Goal: Task Accomplishment & Management: Use online tool/utility

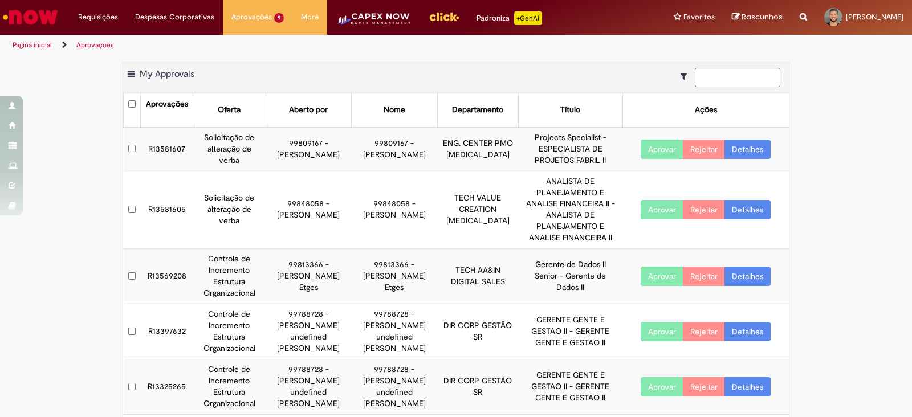
click at [168, 155] on td "R13581607" at bounding box center [167, 149] width 52 height 44
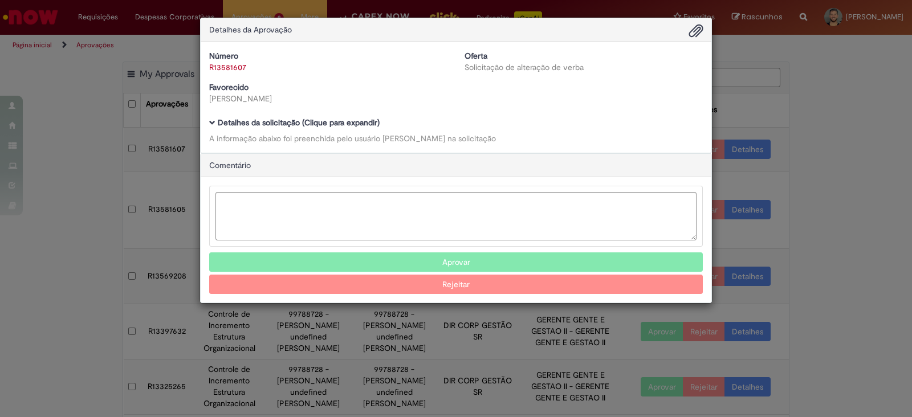
click at [211, 118] on h5 "Detalhes da solicitação (Clique para expandir)" at bounding box center [455, 122] width 493 height 9
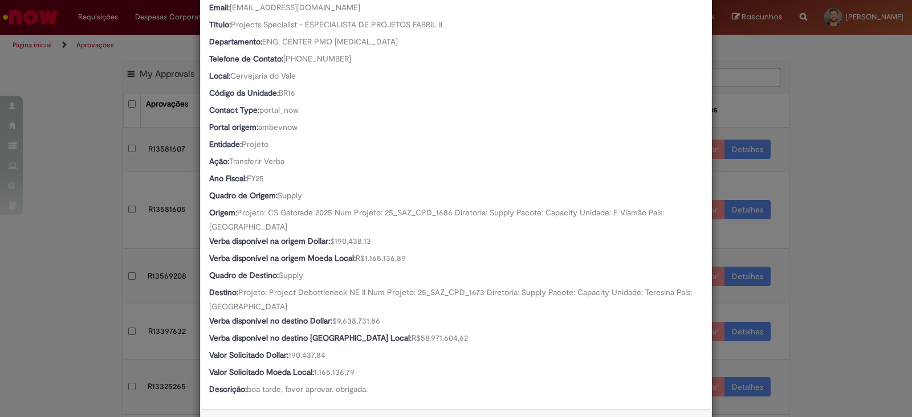
scroll to position [382, 0]
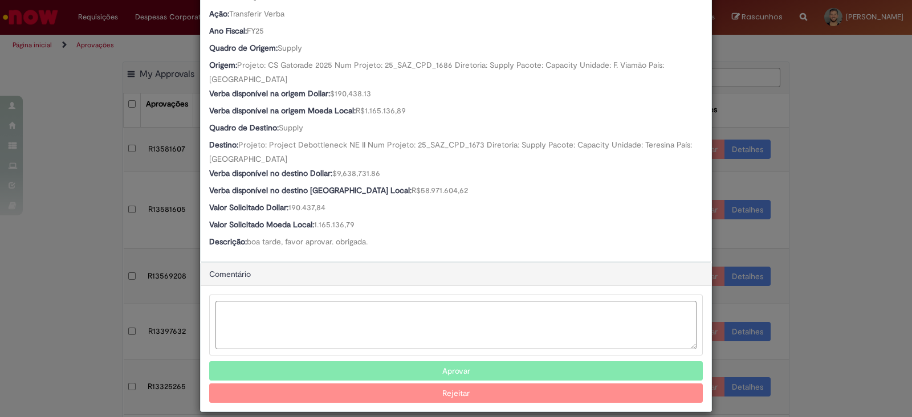
click at [421, 361] on button "Aprovar" at bounding box center [455, 370] width 493 height 19
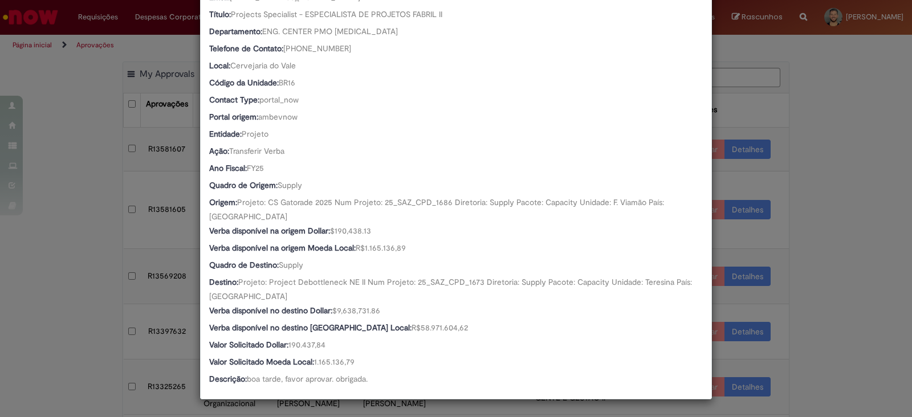
scroll to position [232, 0]
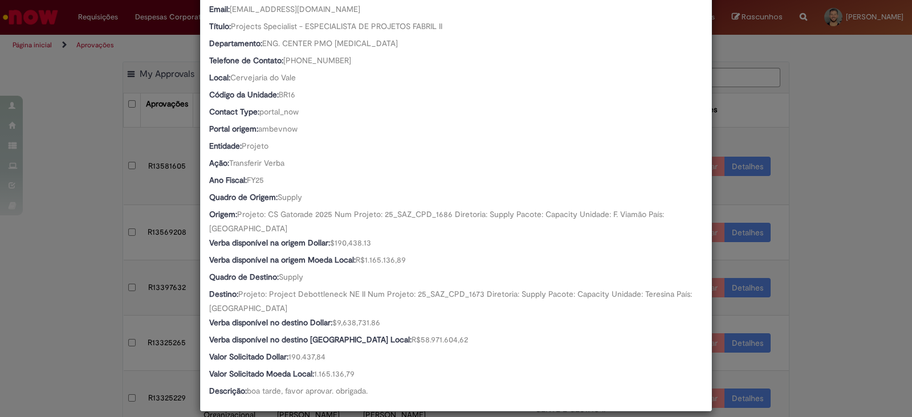
drag, startPoint x: 812, startPoint y: 255, endPoint x: 718, endPoint y: 263, distance: 94.4
click at [810, 253] on div "Detalhes da Aprovação Número R13581607 Oferta Solicitação de alteração de verba…" at bounding box center [456, 208] width 912 height 417
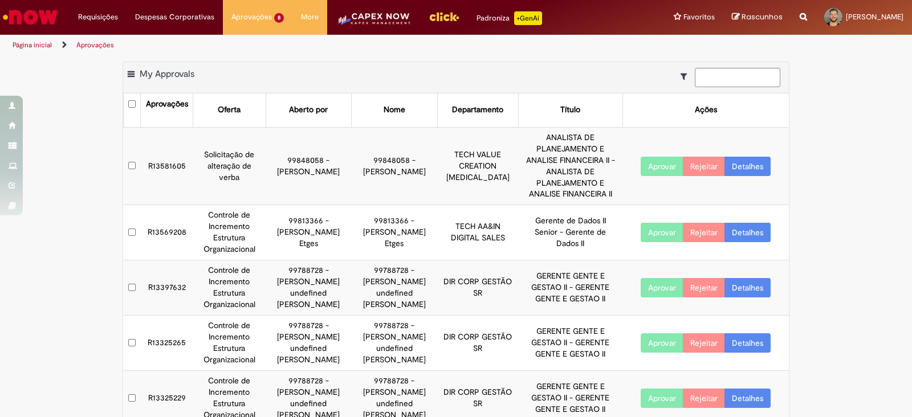
click at [149, 149] on td "R13581605" at bounding box center [167, 166] width 52 height 78
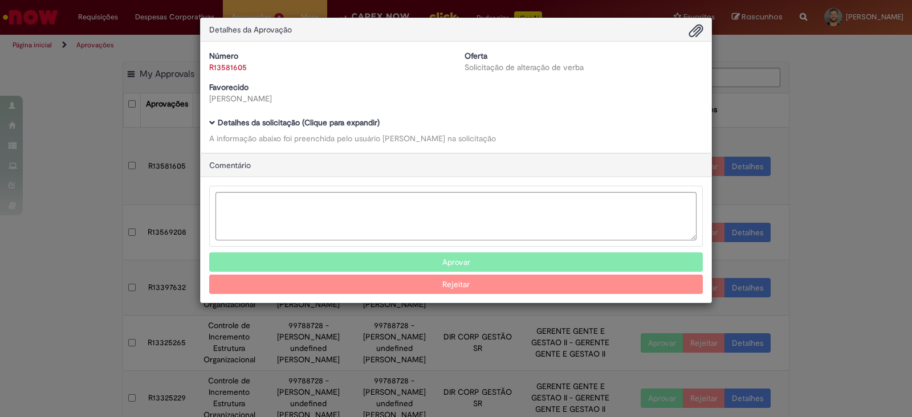
click at [206, 122] on div "Número R13581605 Oferta Solicitação de alteração de verba Favorecido Isabelle L…" at bounding box center [456, 97] width 510 height 111
click at [208, 122] on div "Número R13581605 Oferta Solicitação de alteração de verba Favorecido Isabelle L…" at bounding box center [456, 97] width 510 height 111
click at [211, 122] on span "Ambev Approval Modal" at bounding box center [212, 123] width 6 height 6
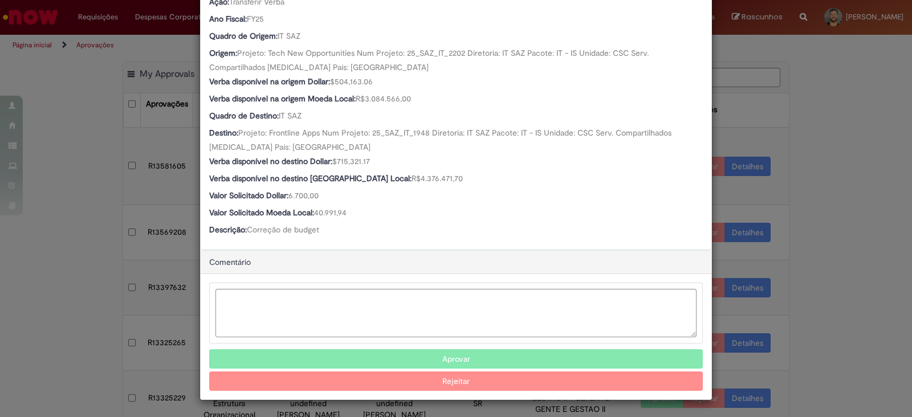
click at [372, 355] on button "Aprovar" at bounding box center [455, 358] width 493 height 19
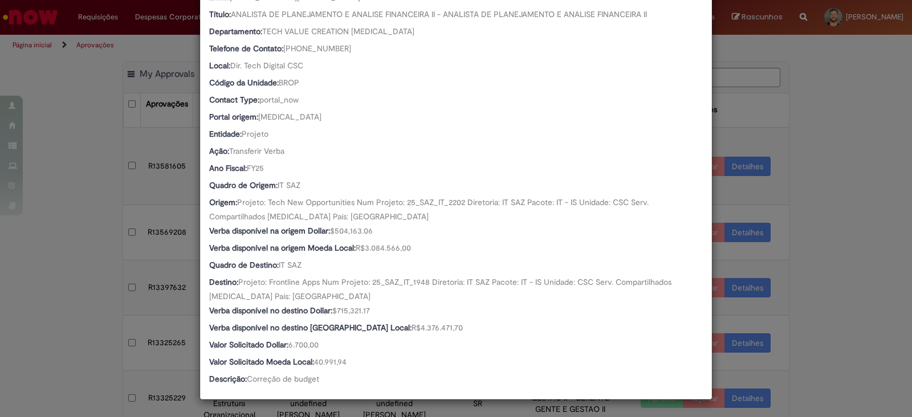
scroll to position [244, 0]
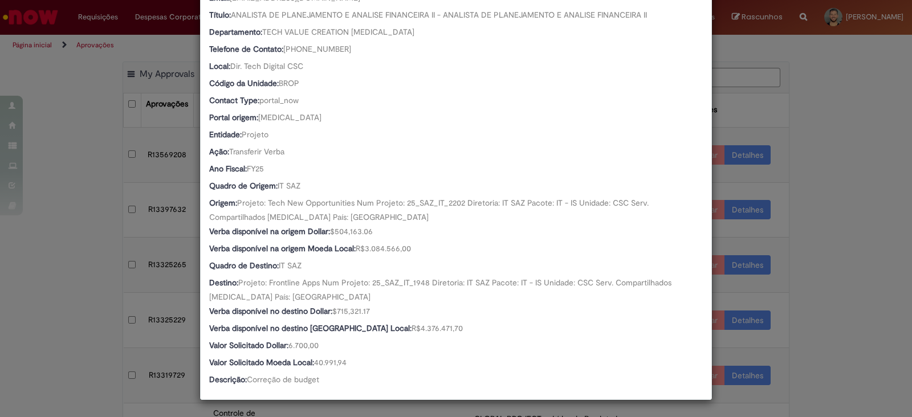
click at [831, 321] on div "Detalhes da Aprovação Número R13581605 Oferta Solicitação de alteração de verba…" at bounding box center [456, 208] width 912 height 417
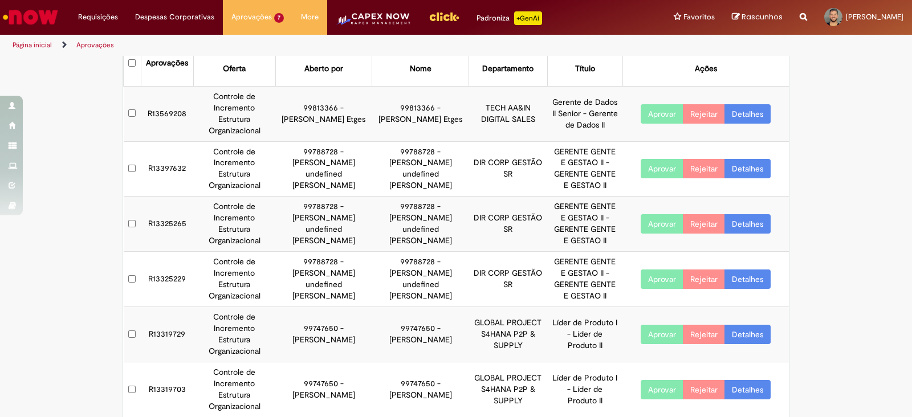
scroll to position [0, 0]
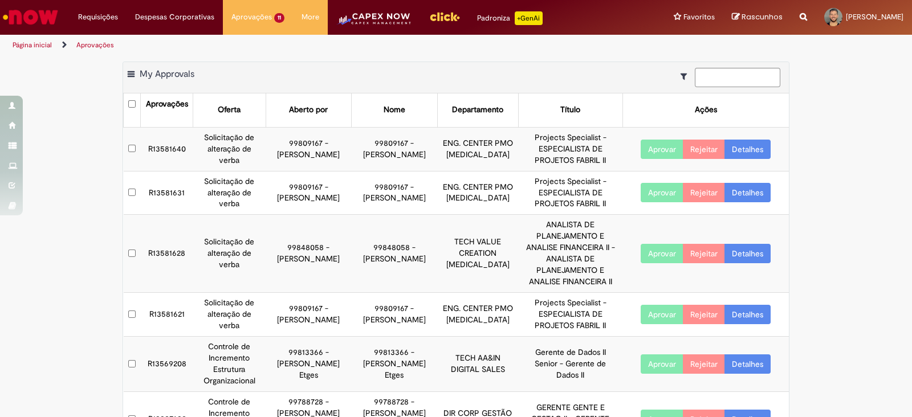
click at [171, 146] on td "R13581640" at bounding box center [167, 149] width 52 height 44
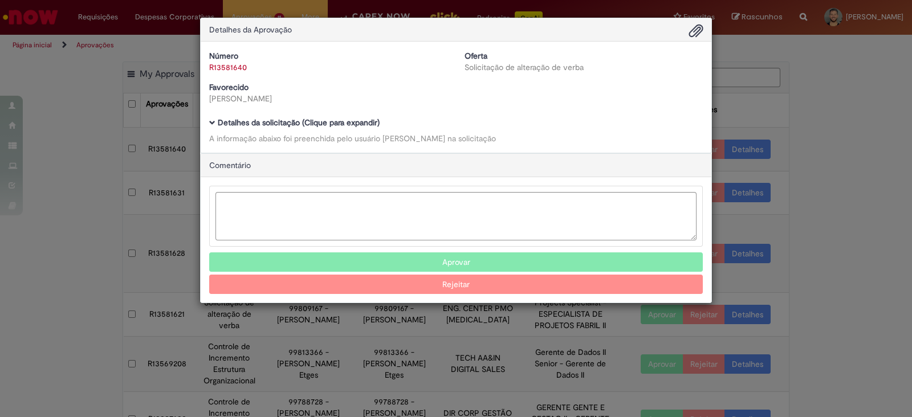
click at [212, 120] on span "Ambev Approval Modal" at bounding box center [212, 123] width 6 height 6
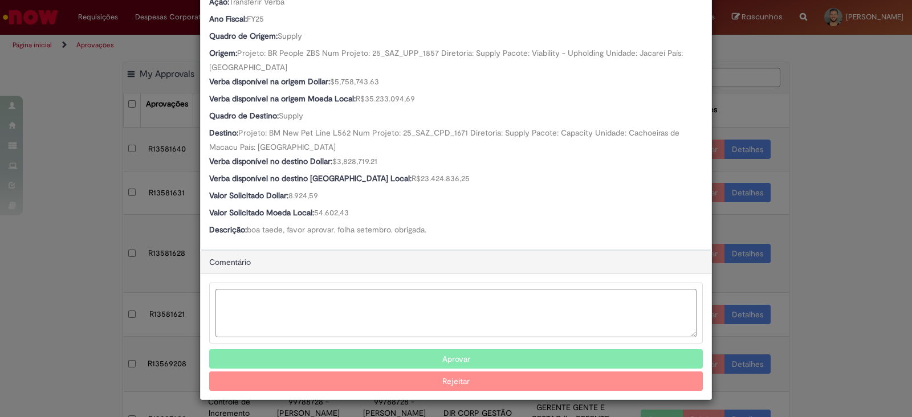
click at [433, 355] on button "Aprovar" at bounding box center [455, 358] width 493 height 19
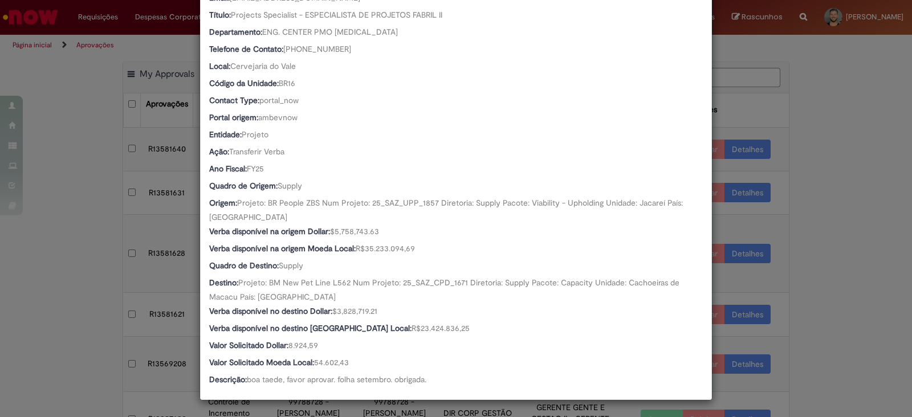
scroll to position [244, 0]
click at [48, 313] on div "Detalhes da Aprovação Número R13581640 Oferta Solicitação de alteração de verba…" at bounding box center [456, 208] width 912 height 417
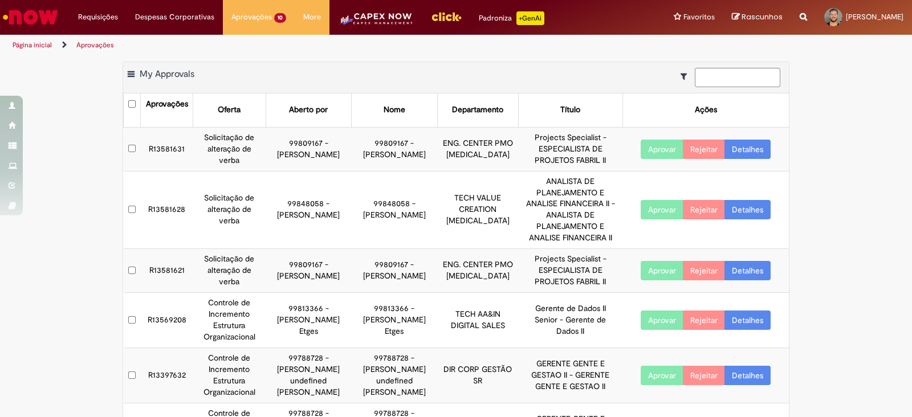
click at [173, 150] on td "R13581631" at bounding box center [167, 149] width 52 height 44
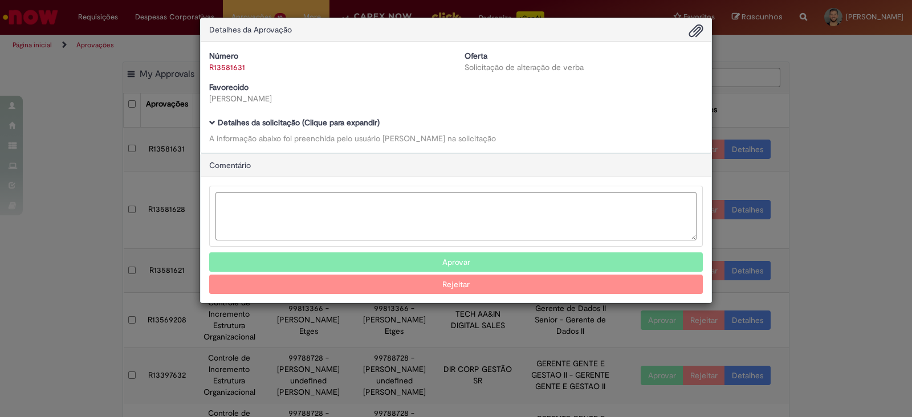
click at [216, 118] on h5 "Detalhes da solicitação (Clique para expandir)" at bounding box center [455, 122] width 493 height 9
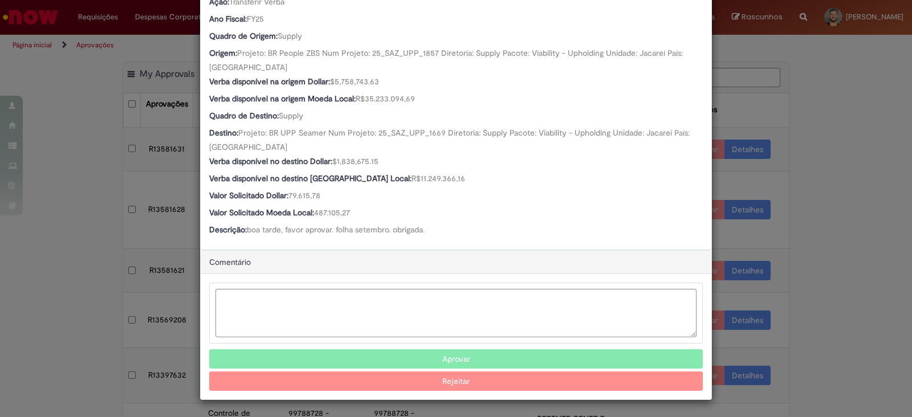
click at [421, 353] on button "Aprovar" at bounding box center [455, 358] width 493 height 19
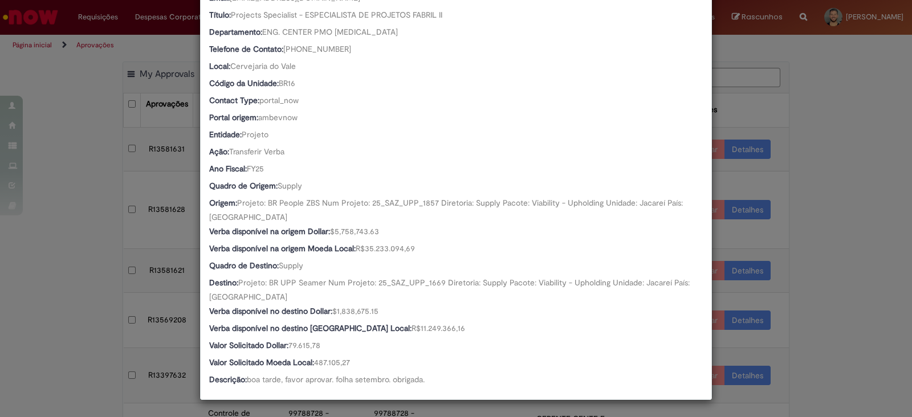
click at [97, 295] on div "Detalhes da Aprovação Número R13581631 Oferta Solicitação de alteração de verba…" at bounding box center [456, 208] width 912 height 417
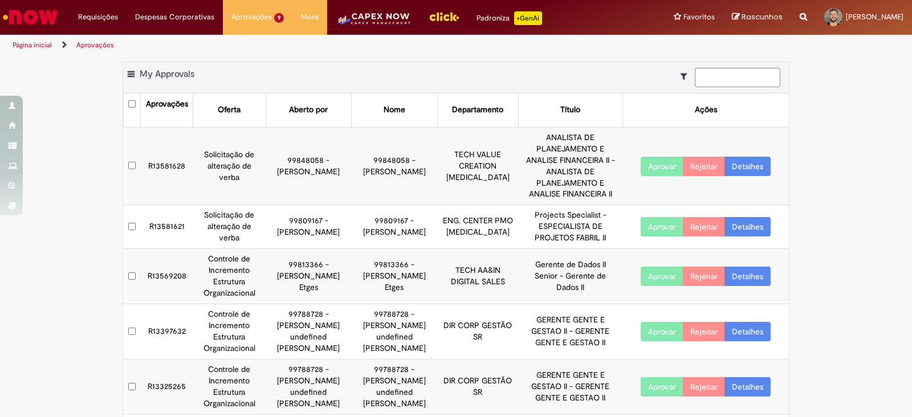
click at [145, 148] on td "R13581628" at bounding box center [167, 166] width 52 height 78
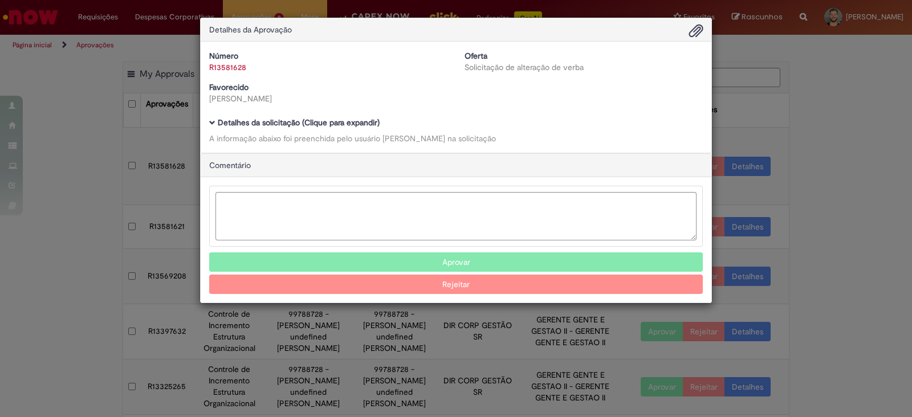
click at [216, 123] on h5 "Detalhes da solicitação (Clique para expandir)" at bounding box center [455, 122] width 493 height 9
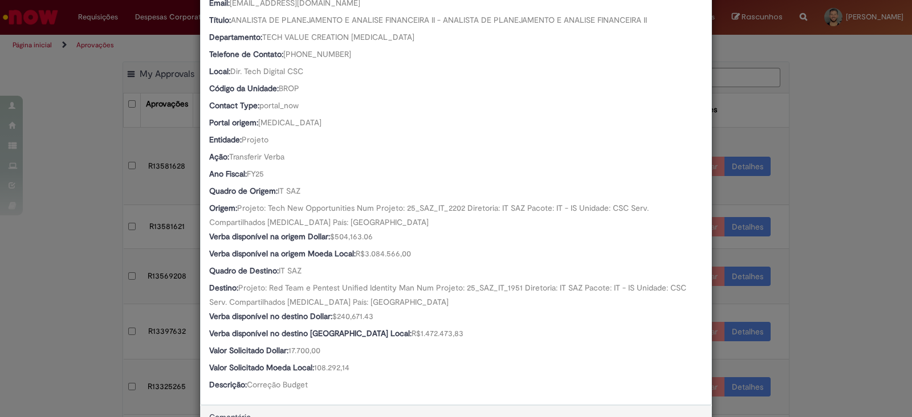
scroll to position [394, 0]
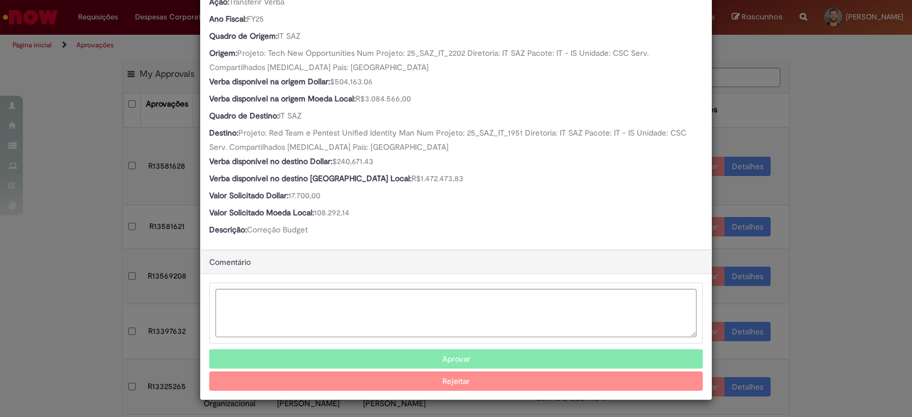
click at [442, 351] on button "Aprovar" at bounding box center [455, 358] width 493 height 19
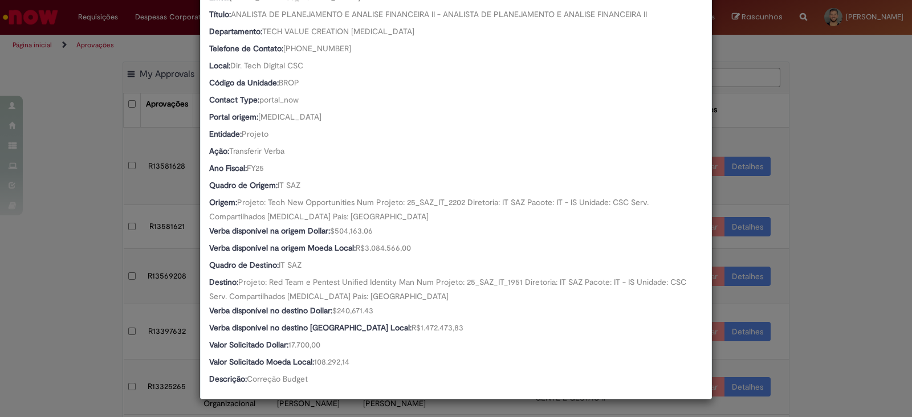
click at [81, 347] on div "Detalhes da Aprovação Número R13581628 Oferta Solicitação de alteração de verba…" at bounding box center [456, 208] width 912 height 417
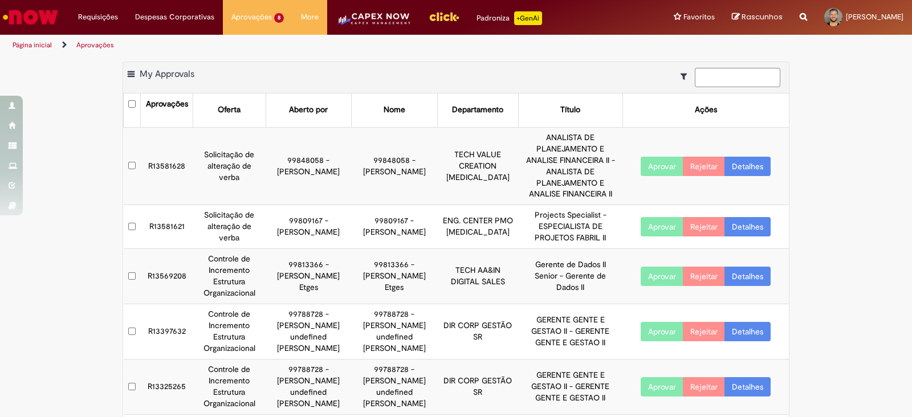
click at [171, 143] on td "R13581628" at bounding box center [167, 166] width 52 height 78
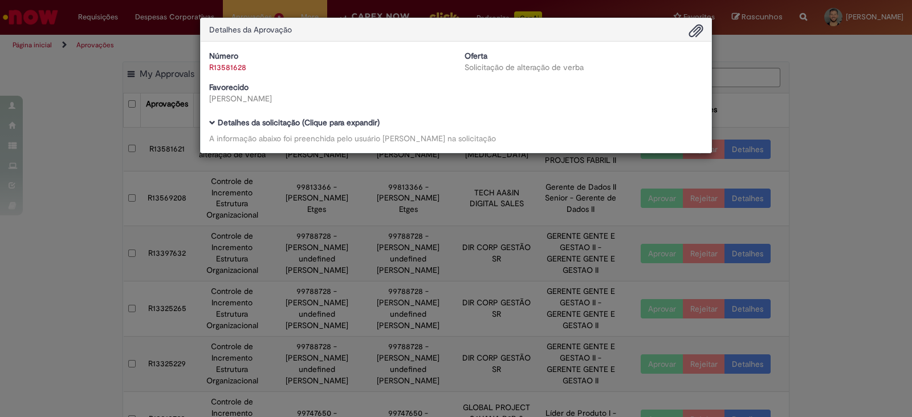
click at [874, 145] on div "Detalhes da Aprovação Número R13581628 Oferta Solicitação de alteração de verba…" at bounding box center [456, 208] width 912 height 417
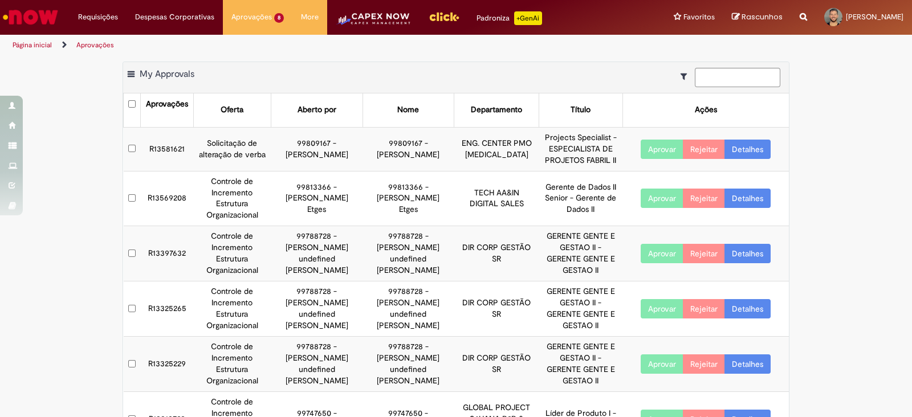
click at [159, 141] on td "R13581621" at bounding box center [167, 149] width 52 height 44
click at [173, 145] on td "R13581621" at bounding box center [167, 149] width 52 height 44
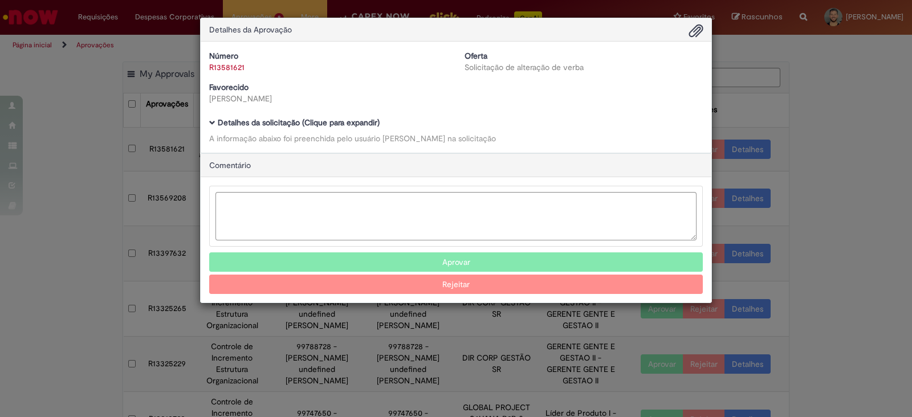
click at [213, 120] on span "Ambev Approval Modal" at bounding box center [212, 123] width 6 height 6
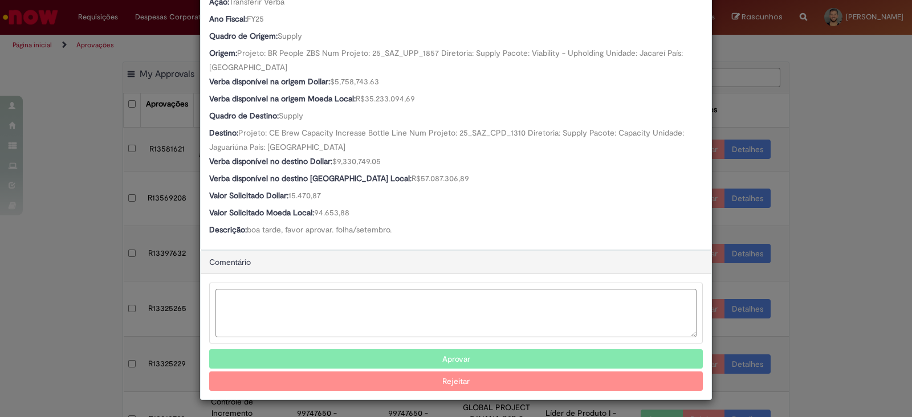
click at [442, 354] on button "Aprovar" at bounding box center [455, 358] width 493 height 19
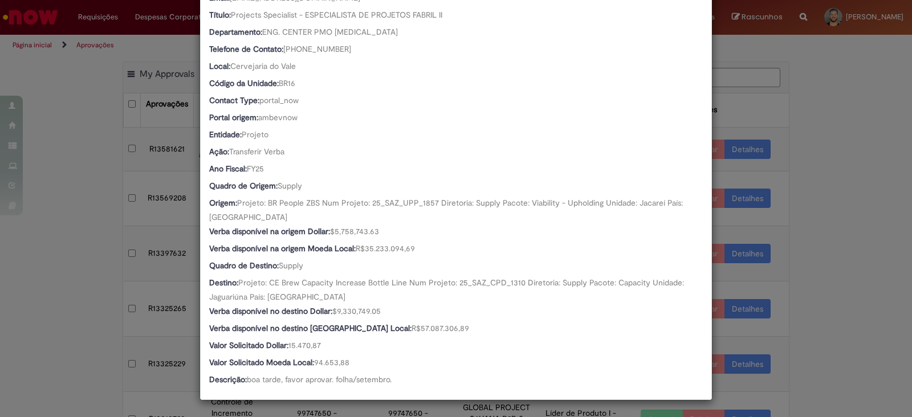
click at [830, 252] on div "Detalhes da Aprovação Número R13581621 Oferta Solicitação de alteração de verba…" at bounding box center [456, 208] width 912 height 417
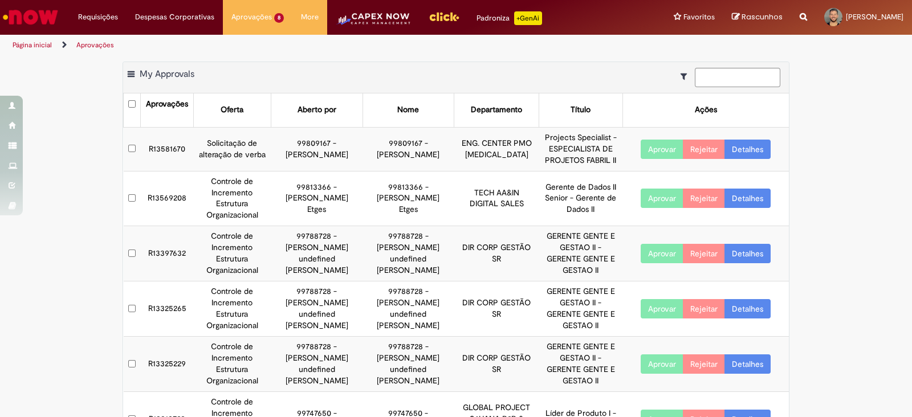
click at [174, 146] on td "R13581670" at bounding box center [167, 149] width 52 height 44
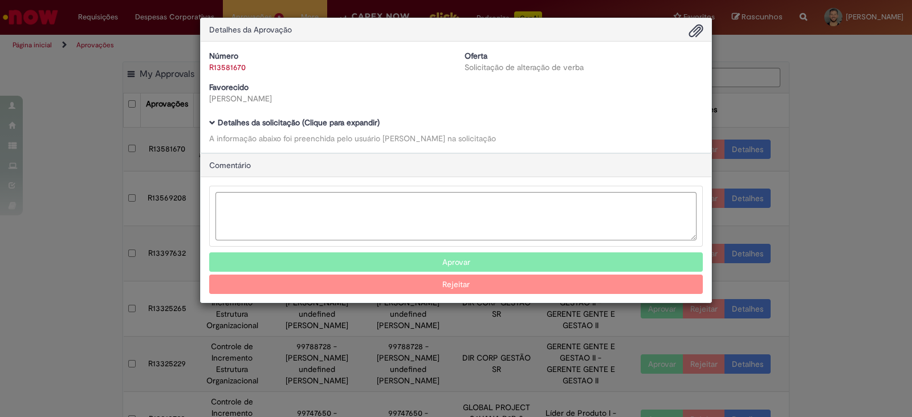
drag, startPoint x: 212, startPoint y: 116, endPoint x: 211, endPoint y: 123, distance: 7.6
click at [212, 116] on div "Número R13581670 Oferta Solicitação de alteração de verba Favorecido Caroline L…" at bounding box center [456, 97] width 510 height 111
click at [211, 125] on span "Ambev Approval Modal" at bounding box center [212, 123] width 6 height 6
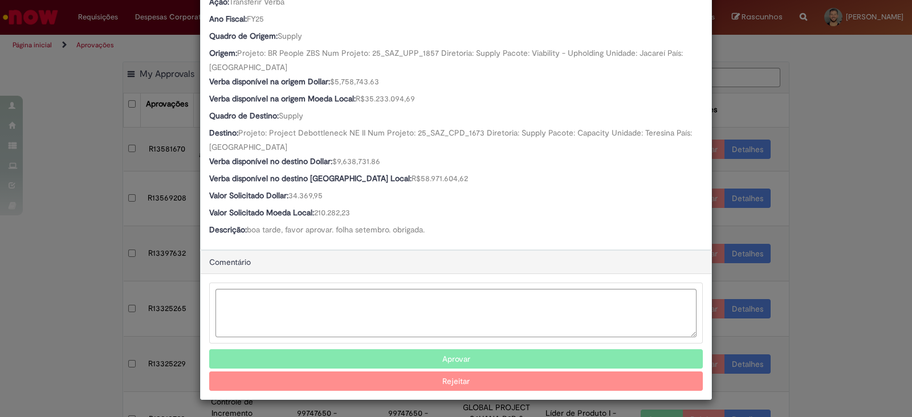
click at [401, 359] on button "Aprovar" at bounding box center [455, 358] width 493 height 19
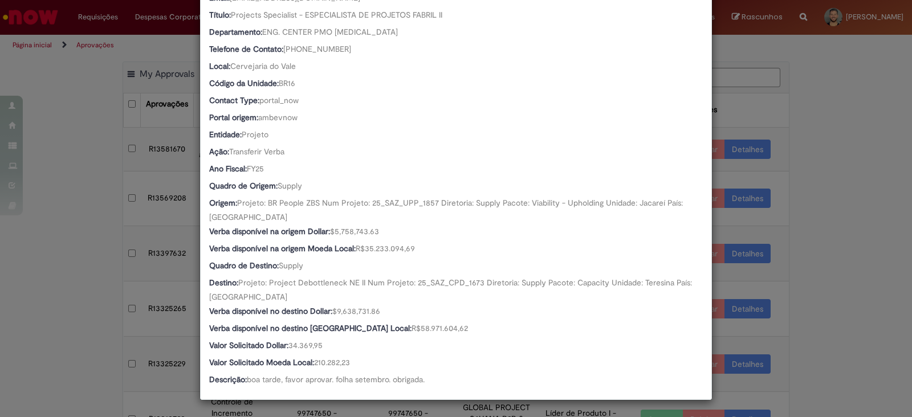
click at [828, 266] on div "Detalhes da Aprovação Número R13581670 Oferta Solicitação de alteração de verba…" at bounding box center [456, 208] width 912 height 417
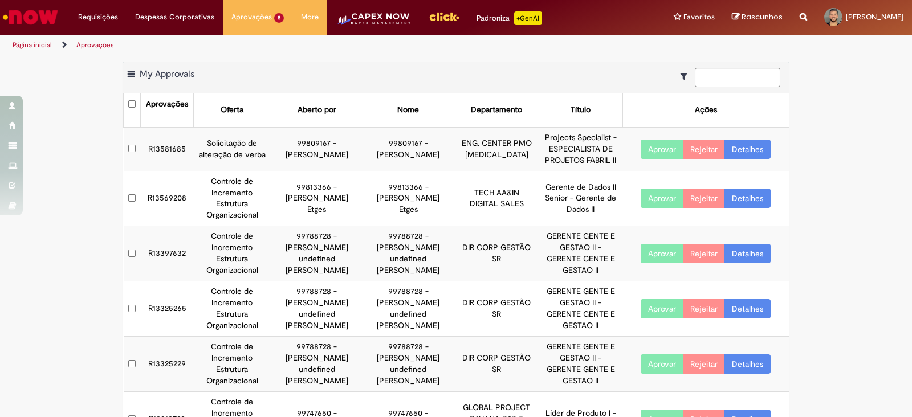
click at [175, 145] on td "R13581685" at bounding box center [167, 149] width 52 height 44
click at [206, 158] on td "Solicitação de alteração de verba" at bounding box center [231, 149] width 77 height 44
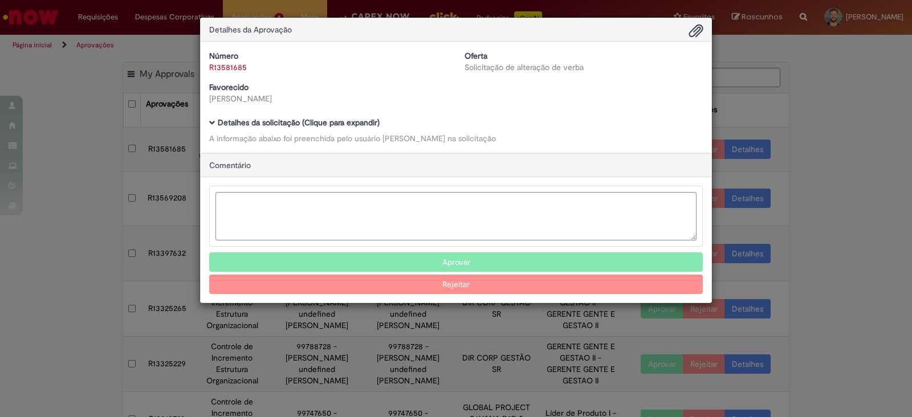
click at [208, 124] on div "Número R13581685 Oferta Solicitação de alteração de verba Favorecido Caroline L…" at bounding box center [456, 97] width 510 height 111
click at [212, 125] on span "Ambev Approval Modal" at bounding box center [212, 123] width 6 height 6
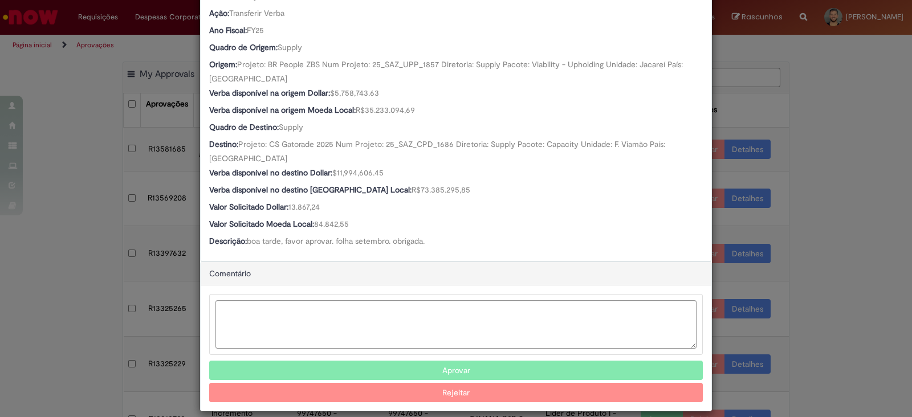
click at [393, 361] on button "Aprovar" at bounding box center [455, 370] width 493 height 19
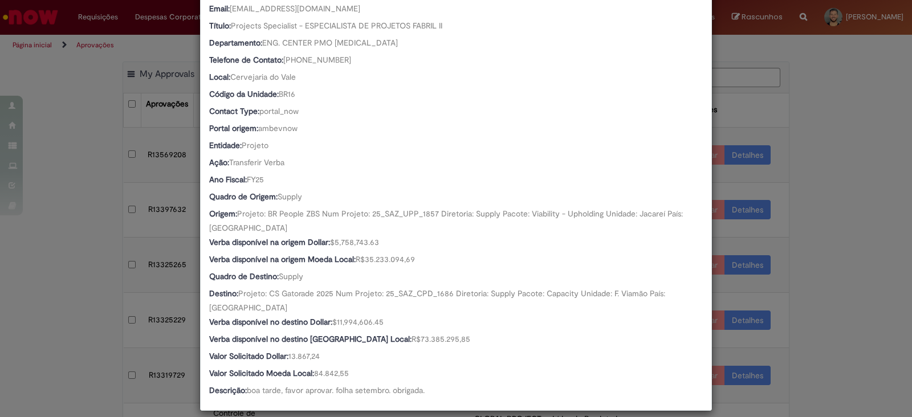
click at [864, 255] on div "Detalhes da Aprovação Número R13581685 Oferta Solicitação de alteração de verba…" at bounding box center [456, 208] width 912 height 417
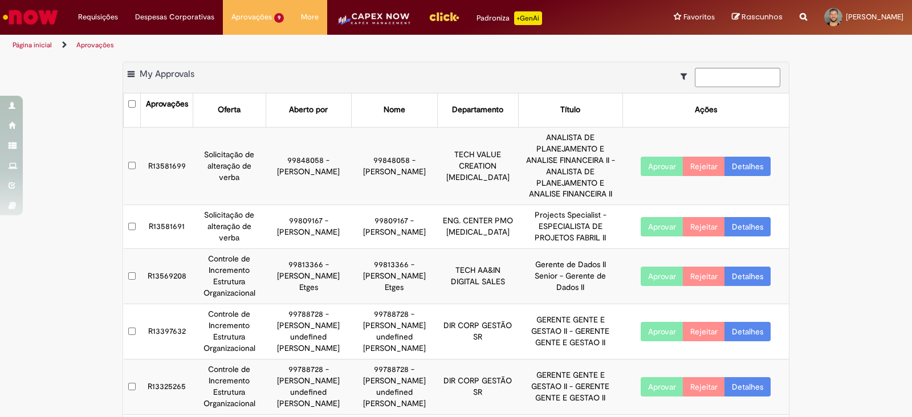
click at [167, 152] on td "R13581699" at bounding box center [167, 166] width 52 height 78
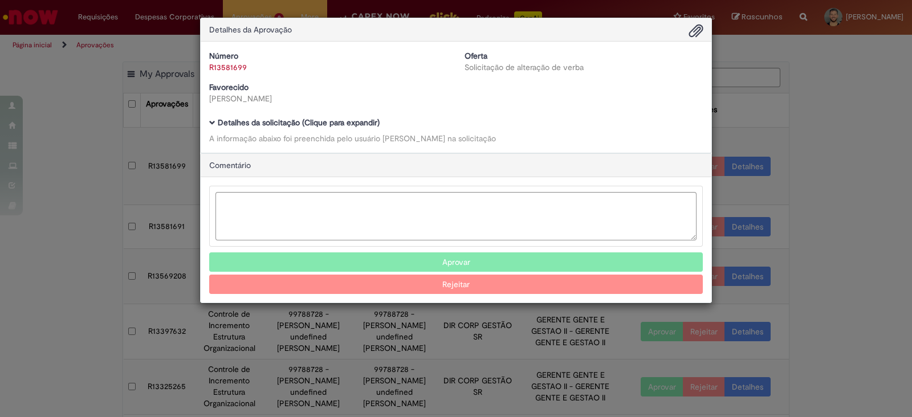
click at [214, 120] on span "Ambev Approval Modal" at bounding box center [212, 123] width 6 height 6
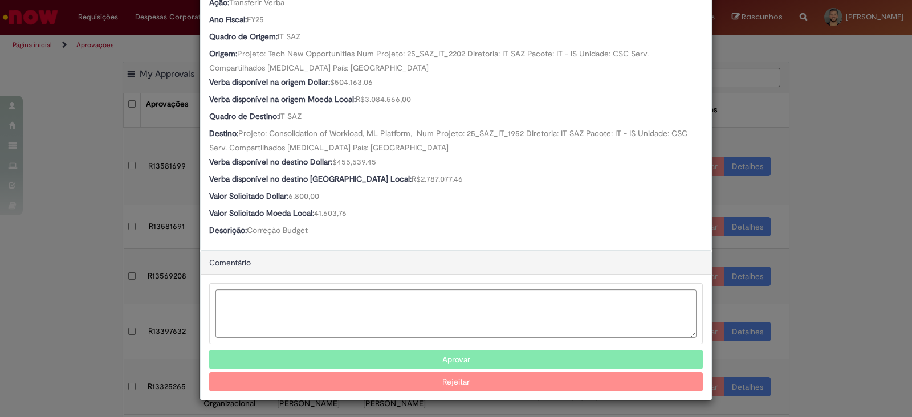
click at [401, 356] on button "Aprovar" at bounding box center [455, 359] width 493 height 19
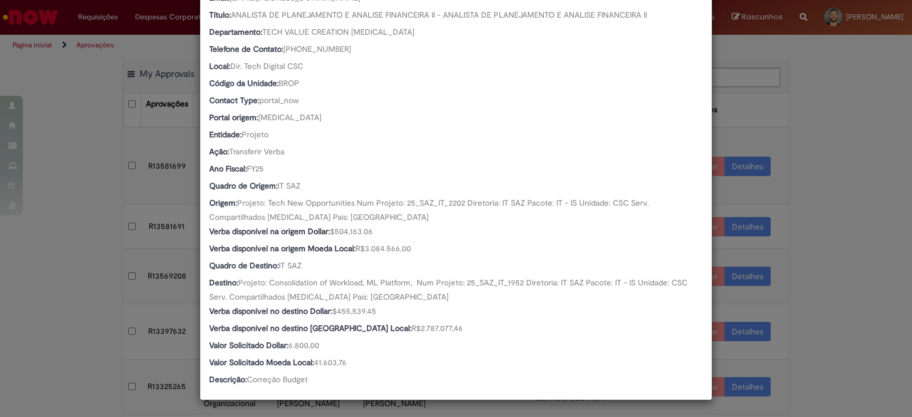
click at [884, 292] on div "Detalhes da Aprovação Número R13581699 Oferta Solicitação de alteração de verba…" at bounding box center [456, 208] width 912 height 417
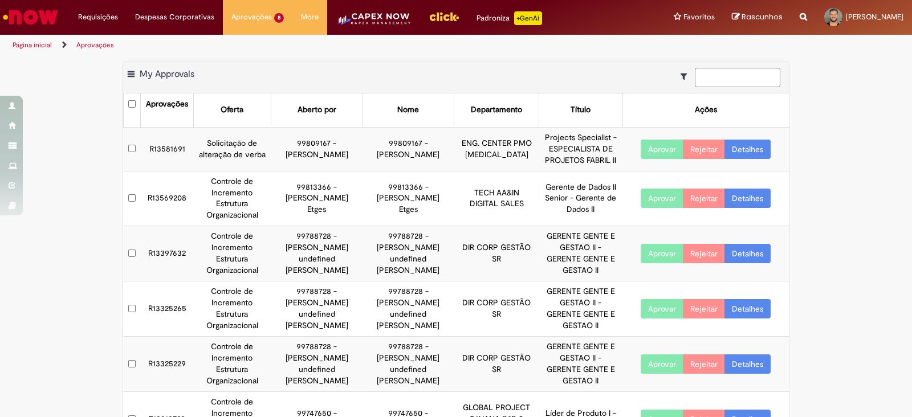
click at [163, 150] on td "R13581691" at bounding box center [167, 149] width 52 height 44
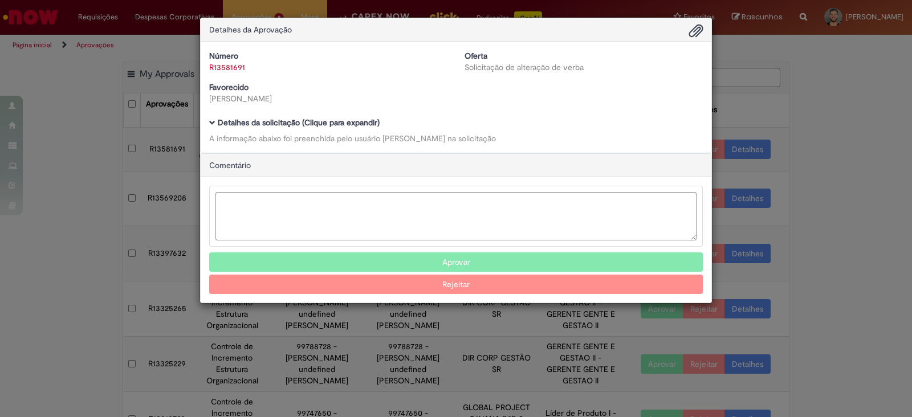
click at [211, 122] on span "Ambev Approval Modal" at bounding box center [212, 123] width 6 height 6
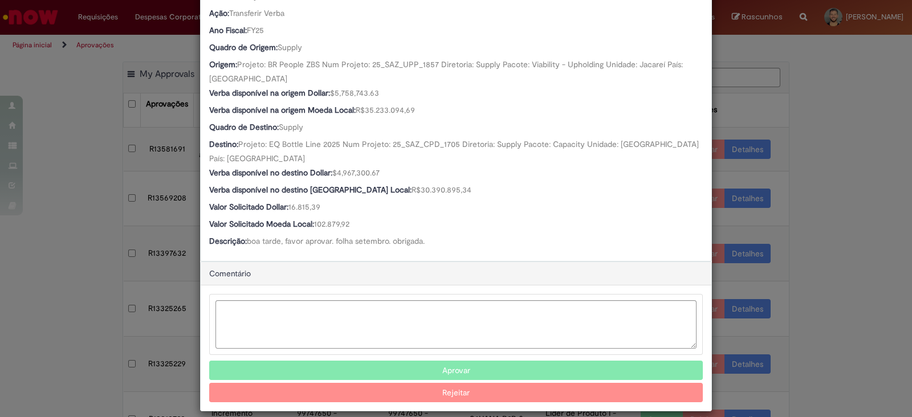
click at [405, 361] on button "Aprovar" at bounding box center [455, 370] width 493 height 19
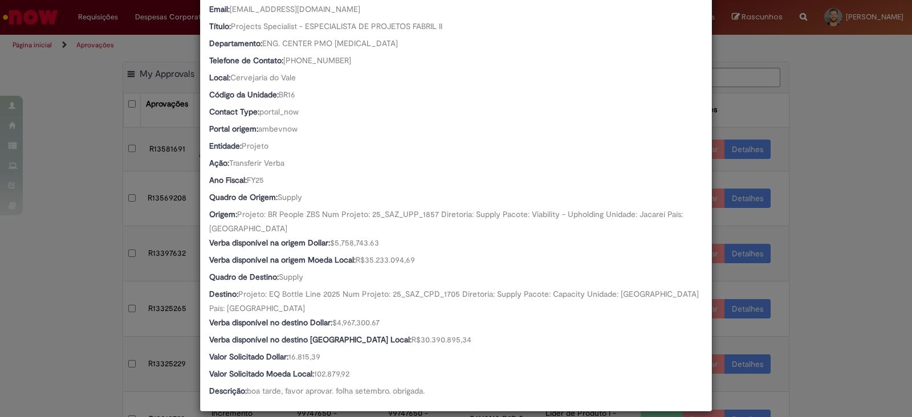
click at [885, 267] on div "Detalhes da Aprovação Número R13581691 Oferta Solicitação de alteração de verba…" at bounding box center [456, 208] width 912 height 417
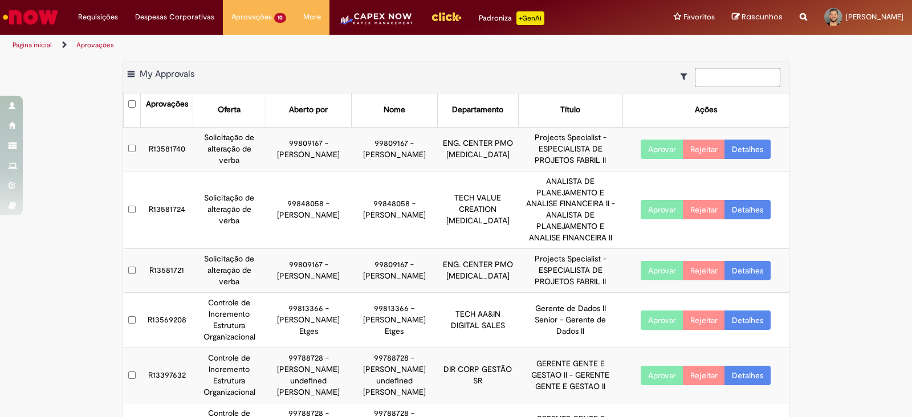
click at [158, 154] on td "R13581740" at bounding box center [167, 149] width 52 height 44
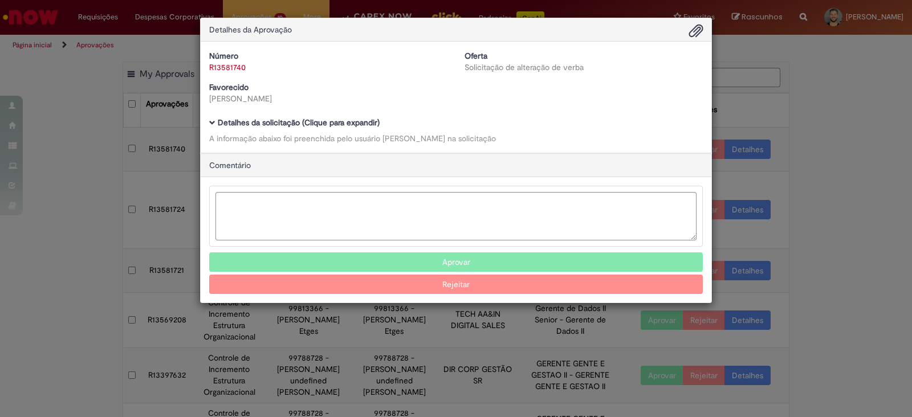
click at [209, 126] on h5 "Detalhes da solicitação (Clique para expandir)" at bounding box center [455, 122] width 493 height 9
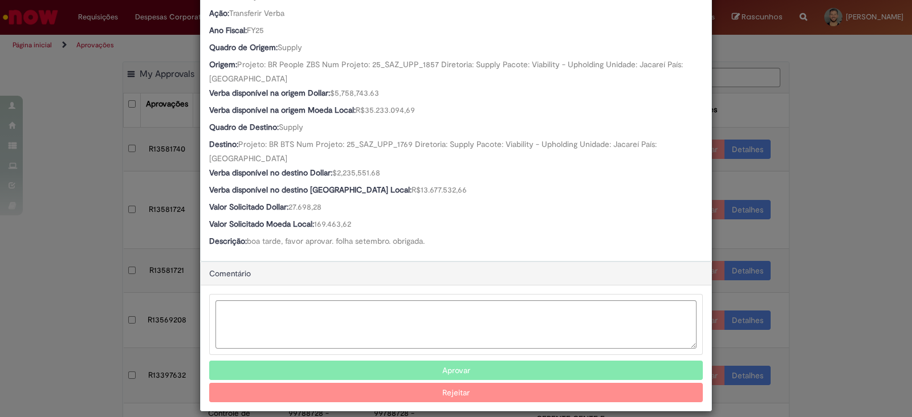
click at [398, 361] on button "Aprovar" at bounding box center [455, 370] width 493 height 19
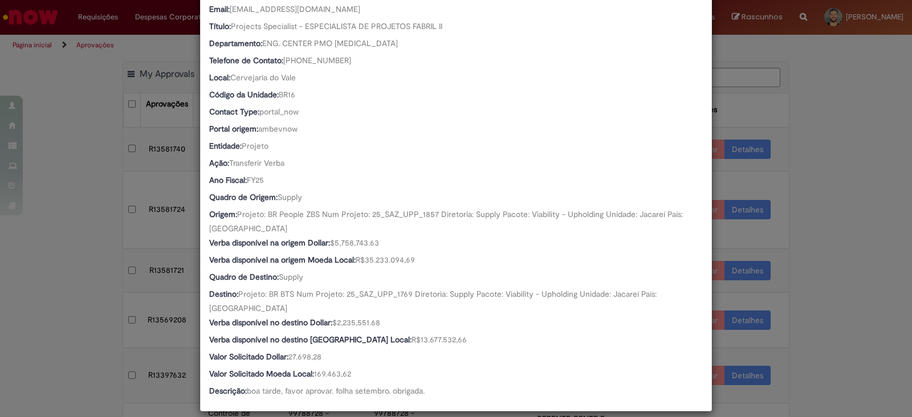
click at [872, 141] on div "Detalhes da Aprovação Número R13581740 Oferta Solicitação de alteração de verba…" at bounding box center [456, 208] width 912 height 417
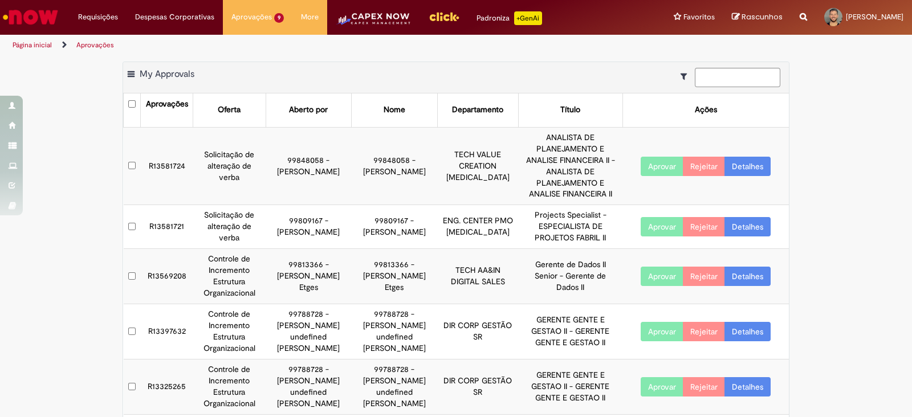
click at [149, 155] on td "R13581724" at bounding box center [167, 166] width 52 height 78
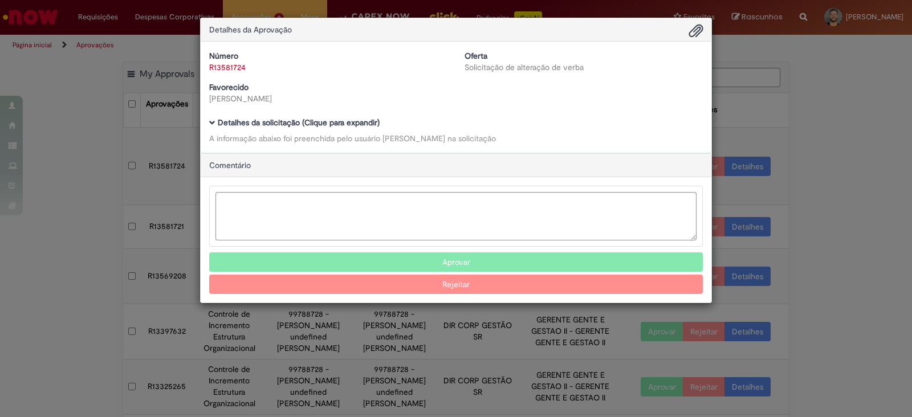
click at [211, 124] on span "Ambev Approval Modal" at bounding box center [212, 123] width 6 height 6
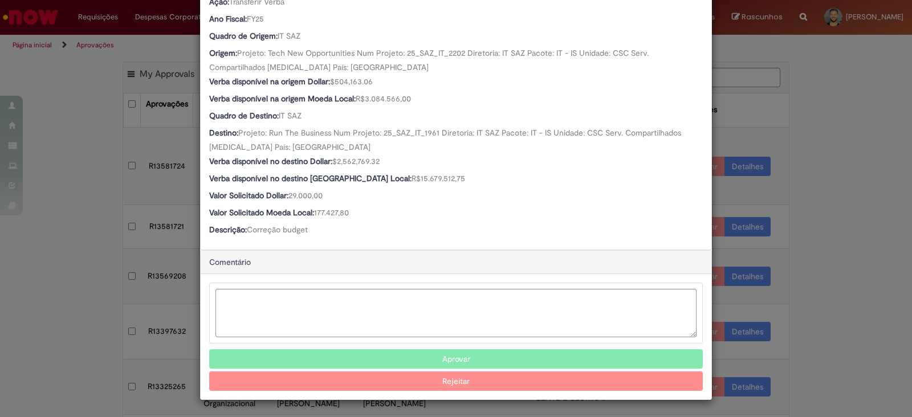
click at [431, 357] on button "Aprovar" at bounding box center [455, 358] width 493 height 19
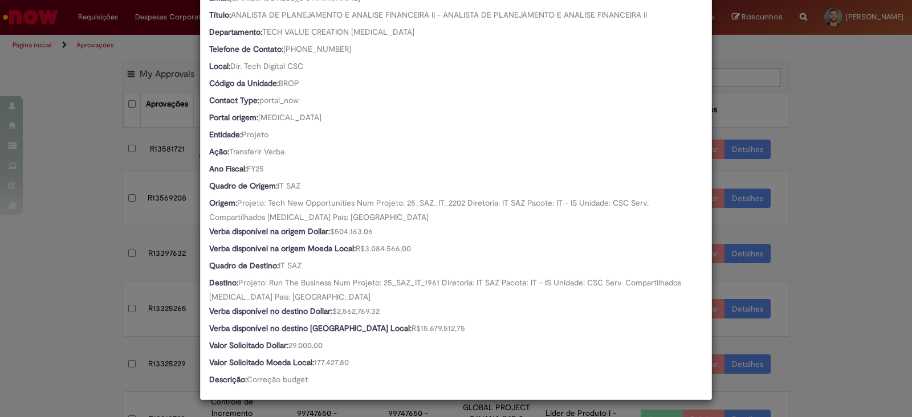
click at [859, 272] on div "Detalhes da Aprovação Número R13581724 Oferta Solicitação de alteração de verba…" at bounding box center [456, 208] width 912 height 417
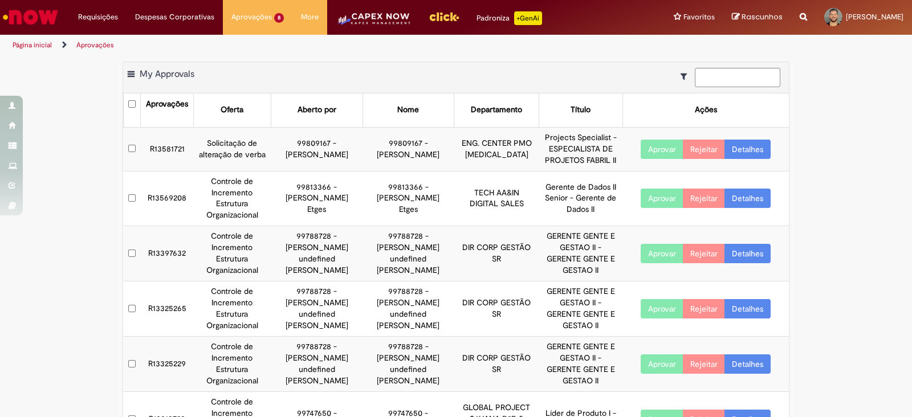
click at [157, 146] on td "R13581721" at bounding box center [167, 149] width 52 height 44
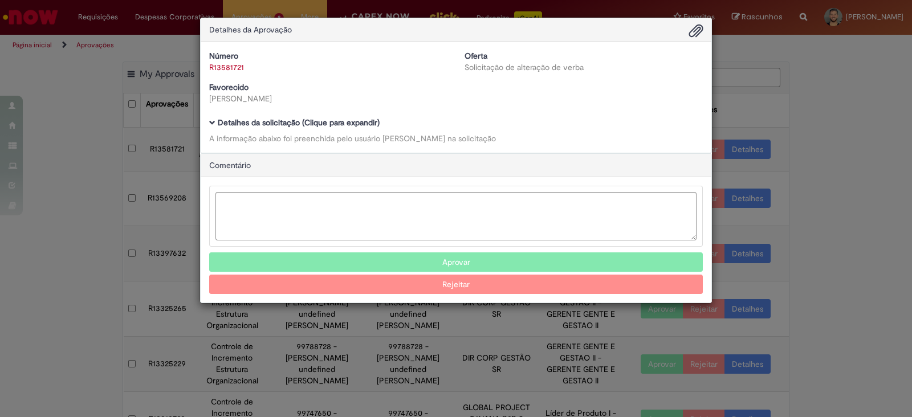
click at [214, 124] on span "Ambev Approval Modal" at bounding box center [212, 123] width 6 height 6
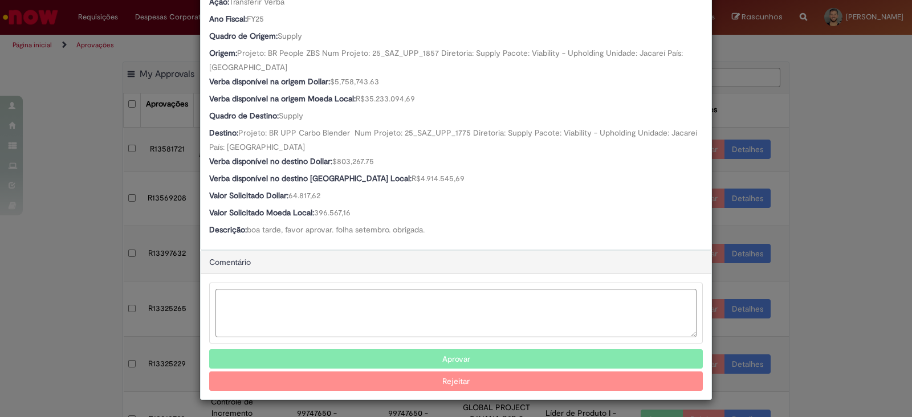
click at [395, 353] on button "Aprovar" at bounding box center [455, 358] width 493 height 19
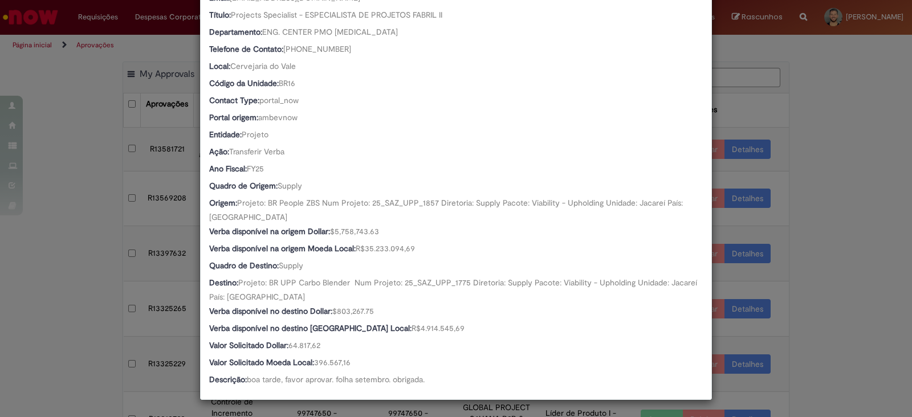
click at [881, 277] on div "Detalhes da Aprovação Número R13581721 Oferta Solicitação de alteração de verba…" at bounding box center [456, 208] width 912 height 417
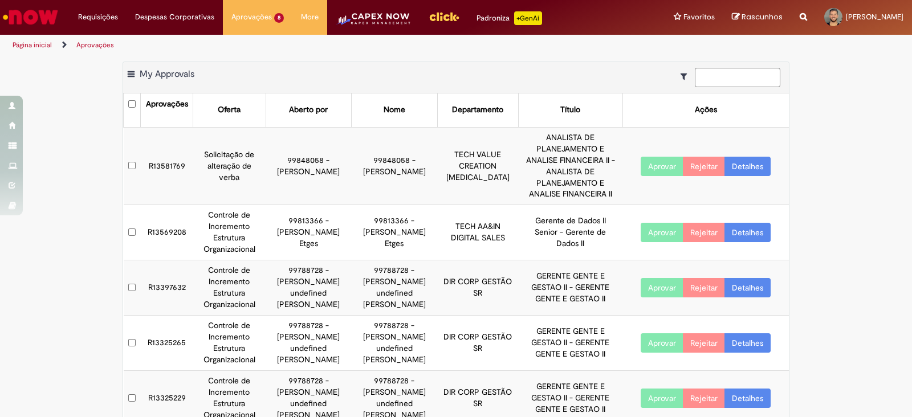
click at [171, 149] on td "R13581769" at bounding box center [167, 166] width 52 height 78
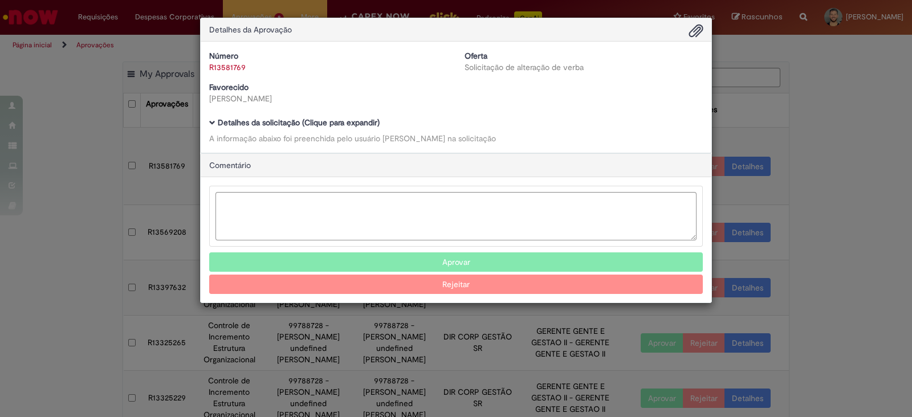
click at [212, 126] on span "Ambev Approval Modal" at bounding box center [212, 123] width 6 height 6
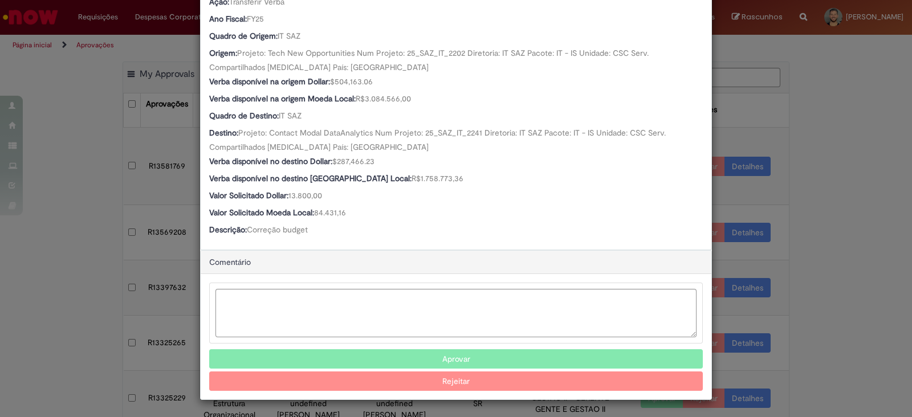
scroll to position [38, 0]
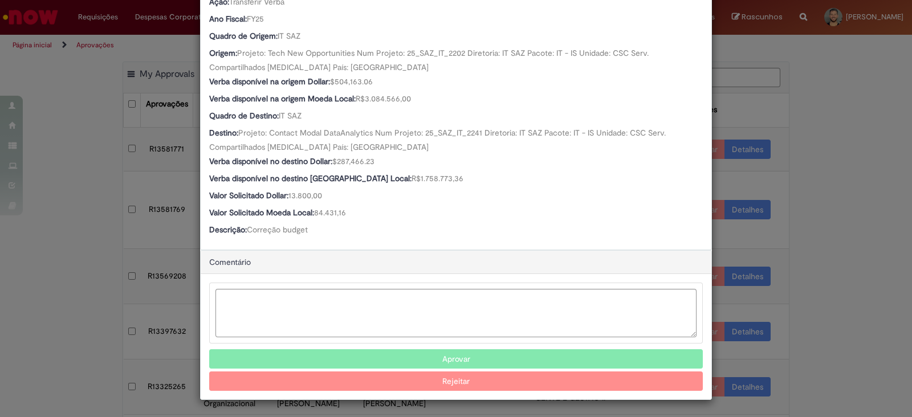
click at [465, 359] on button "Aprovar" at bounding box center [455, 358] width 493 height 19
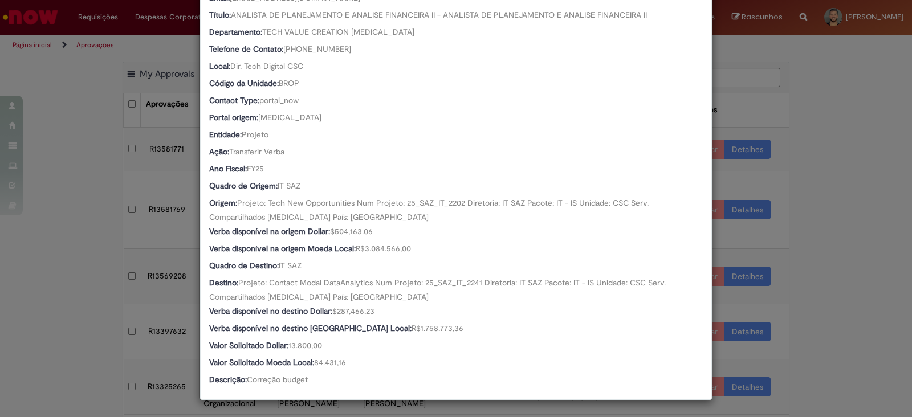
click at [873, 303] on div "Detalhes da Aprovação Número R13581769 Oferta Solicitação de alteração de verba…" at bounding box center [456, 208] width 912 height 417
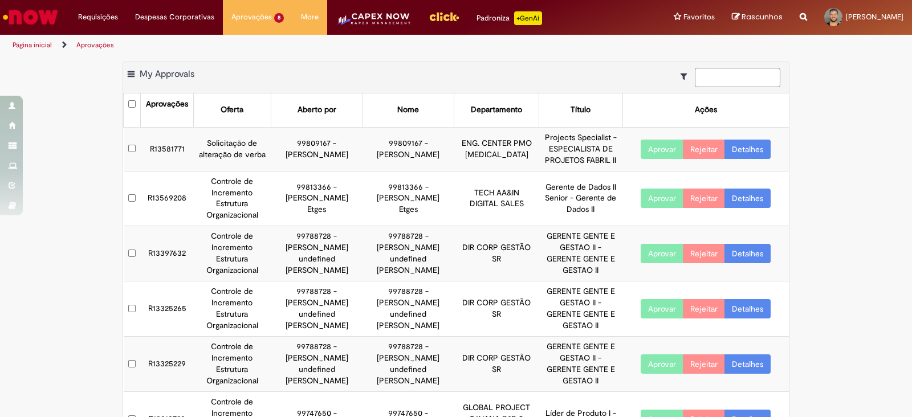
click at [156, 152] on td "R13581771" at bounding box center [167, 149] width 52 height 44
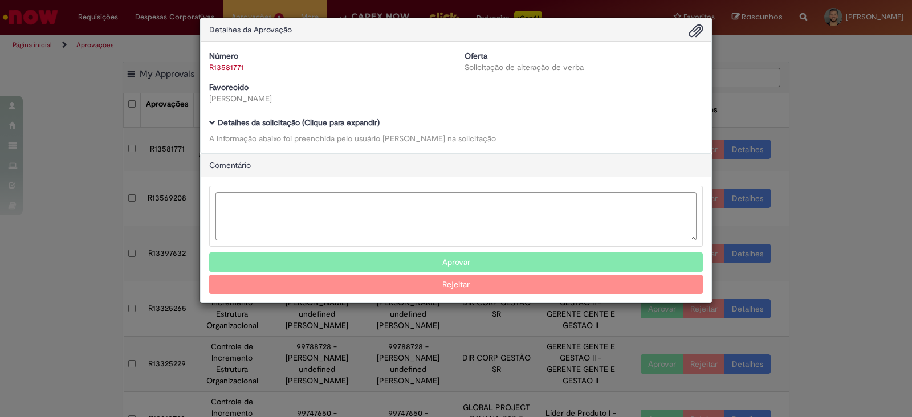
click at [213, 124] on span "Ambev Approval Modal" at bounding box center [212, 123] width 6 height 6
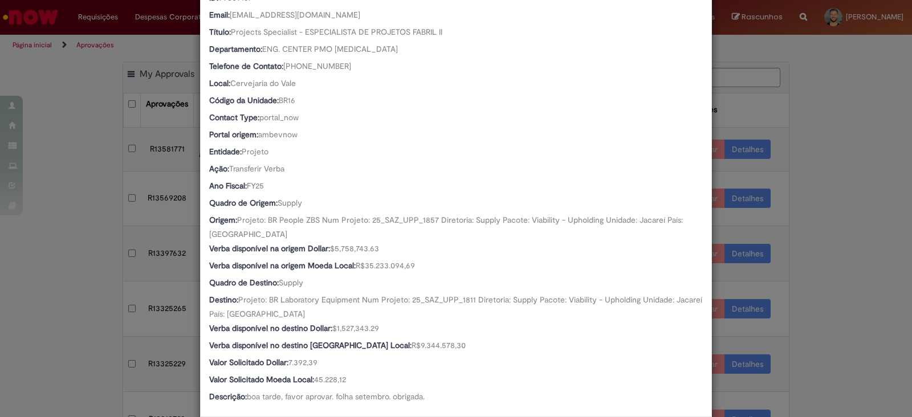
scroll to position [394, 0]
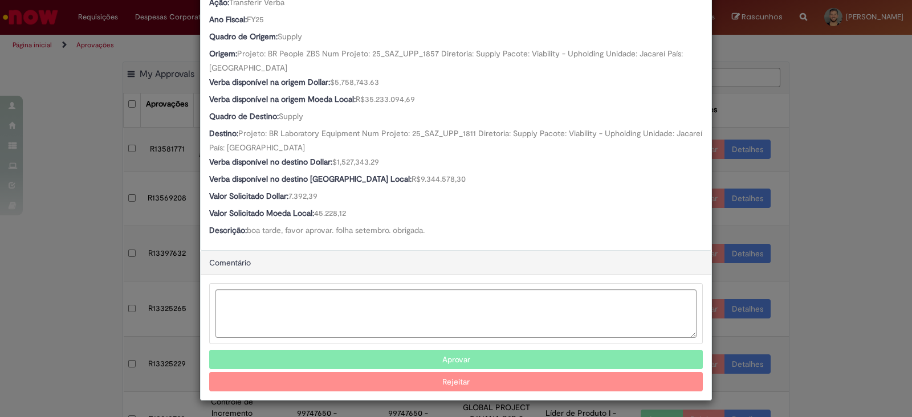
click at [407, 355] on button "Aprovar" at bounding box center [455, 359] width 493 height 19
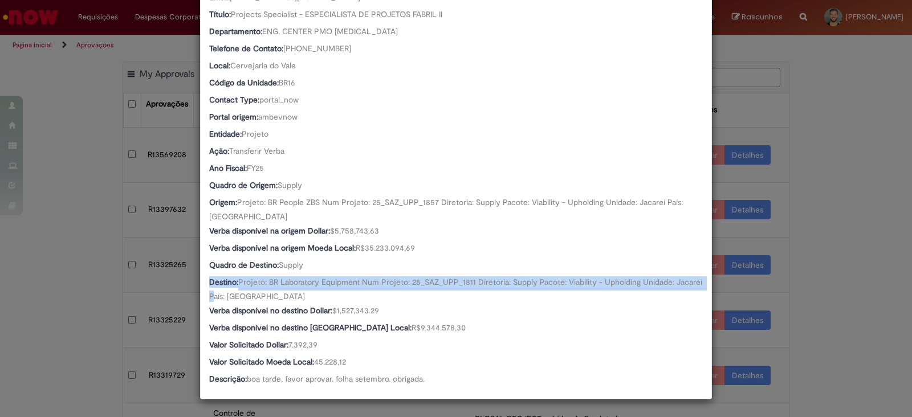
click at [839, 271] on div "Detalhes da Aprovação Número R13581771 Oferta Solicitação de alteração de verba…" at bounding box center [456, 208] width 912 height 417
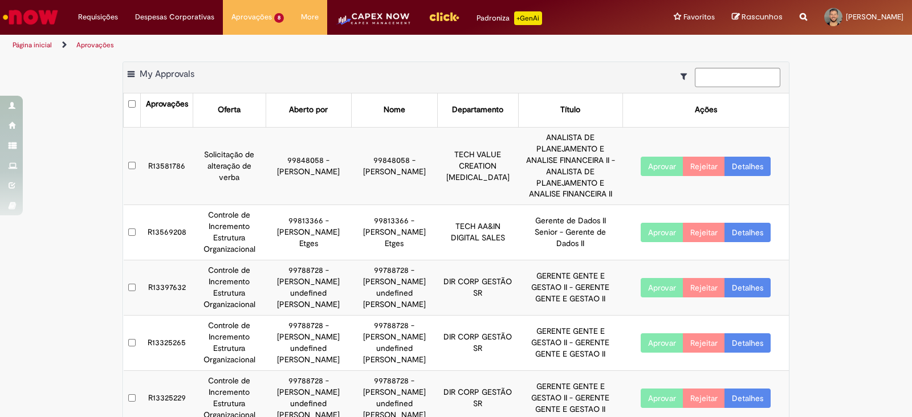
click at [157, 149] on td "R13581786" at bounding box center [167, 166] width 52 height 78
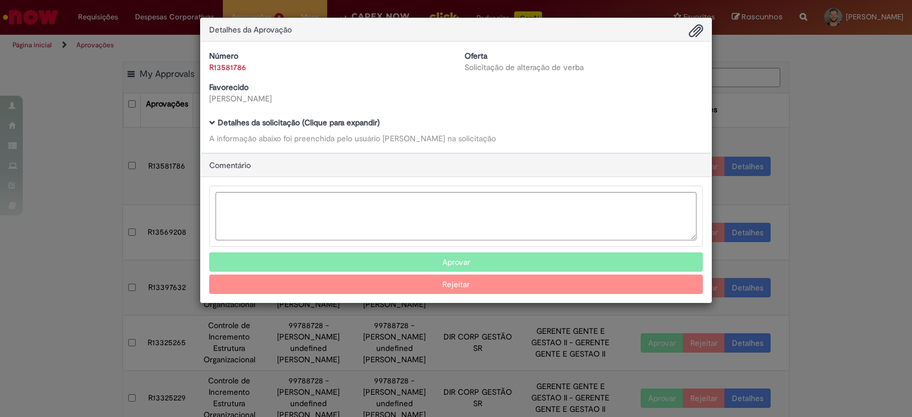
click at [165, 149] on div "Detalhes da Aprovação Número R13581786 Oferta Solicitação de alteração de verba…" at bounding box center [456, 208] width 912 height 417
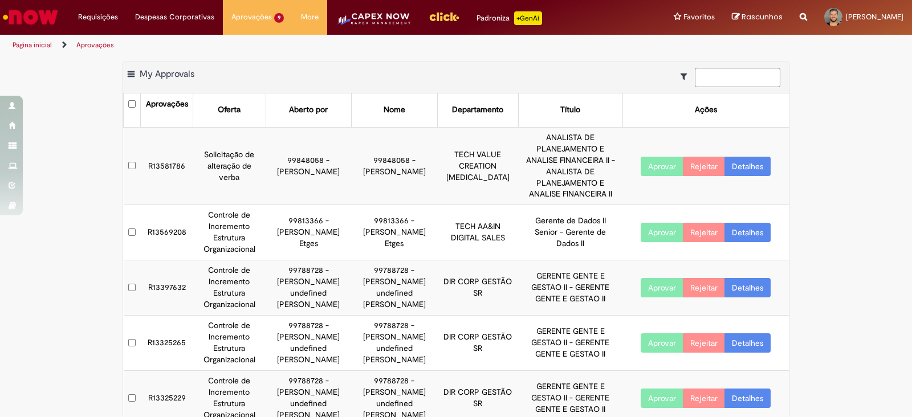
click at [166, 156] on td "R13581786" at bounding box center [167, 166] width 52 height 78
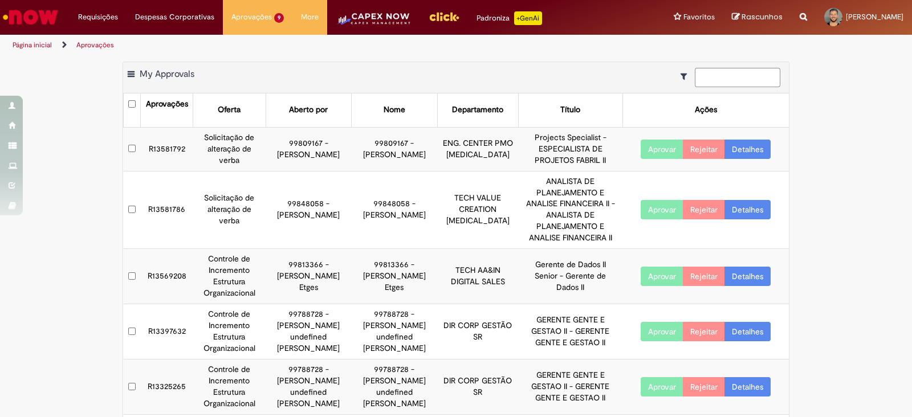
click at [165, 152] on td "R13581792" at bounding box center [167, 149] width 52 height 44
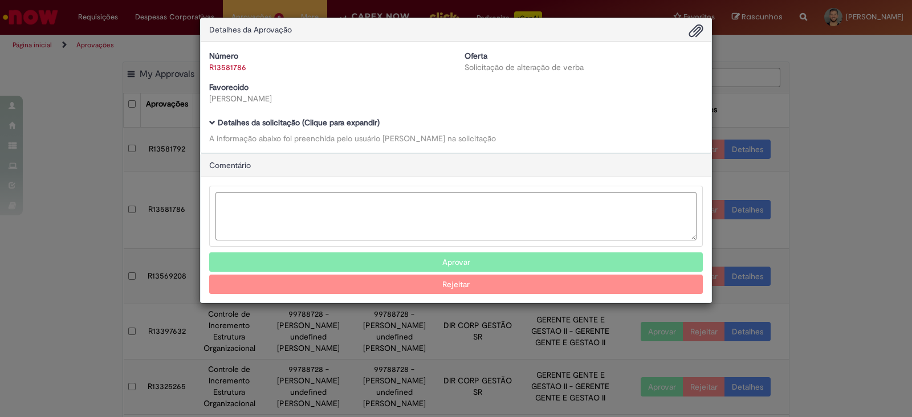
click at [210, 126] on h5 "Detalhes da solicitação (Clique para expandir)" at bounding box center [455, 122] width 493 height 9
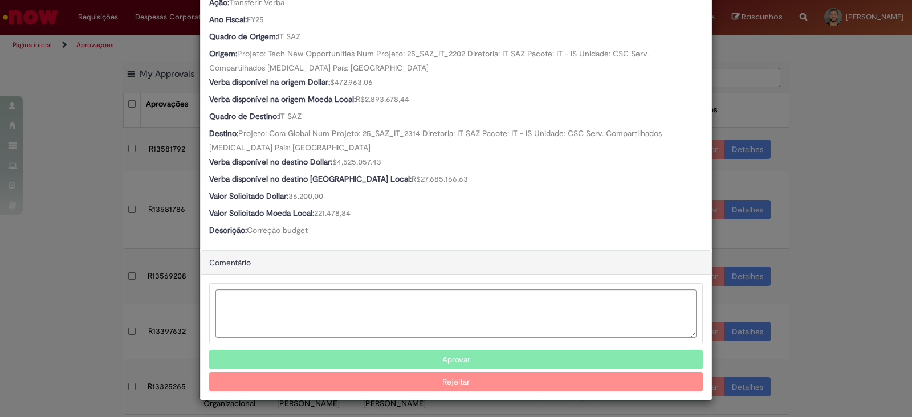
click at [394, 358] on button "Aprovar" at bounding box center [455, 359] width 493 height 19
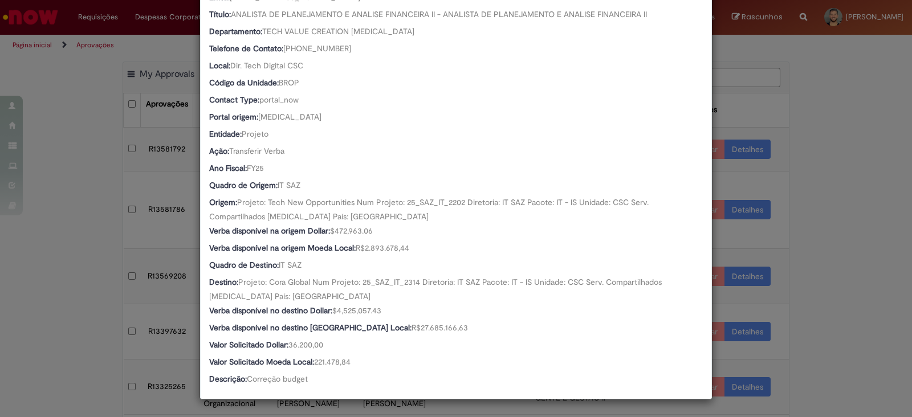
click at [855, 112] on div "Detalhes da Aprovação Número R13581786 Oferta Solicitação de alteração de verba…" at bounding box center [456, 208] width 912 height 417
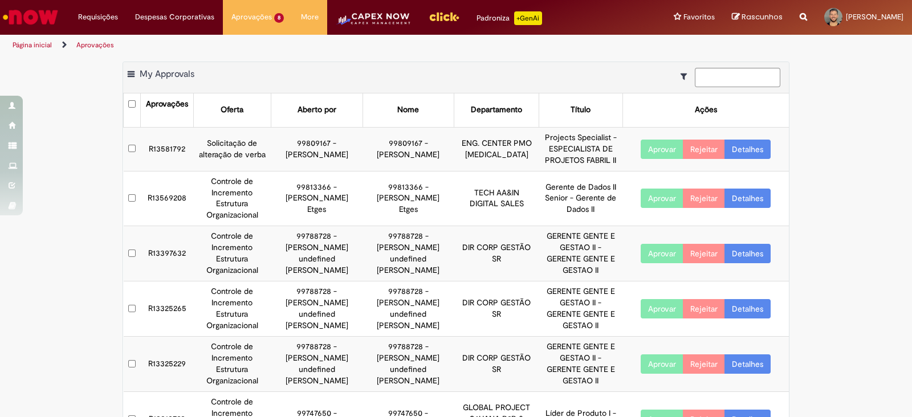
click at [159, 152] on td "R13581792" at bounding box center [167, 149] width 52 height 44
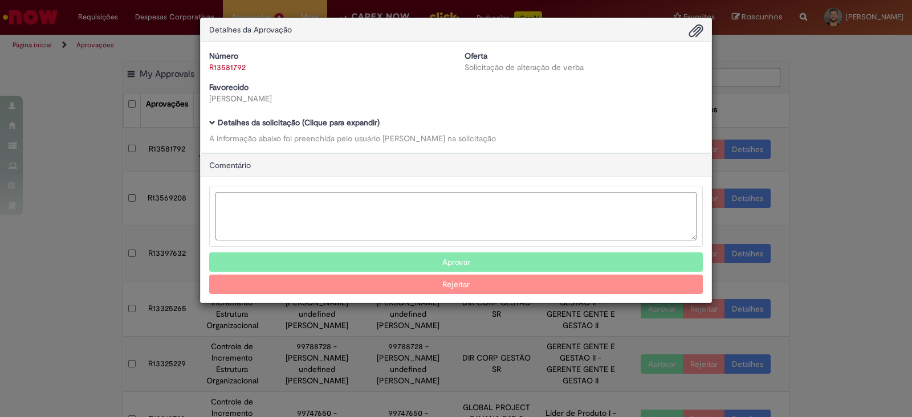
click at [211, 123] on span "Ambev Approval Modal" at bounding box center [212, 123] width 6 height 6
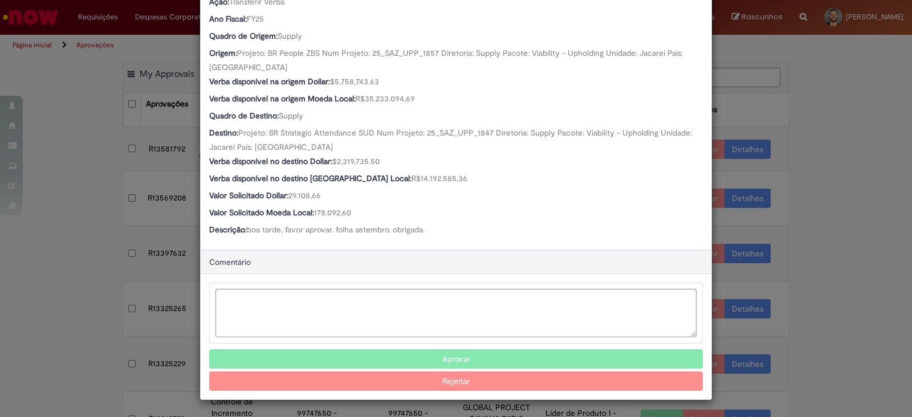
click at [436, 359] on button "Aprovar" at bounding box center [455, 358] width 493 height 19
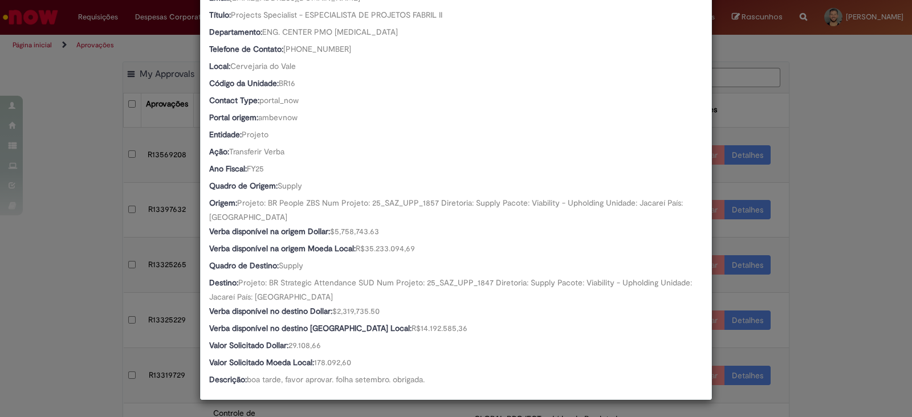
click at [829, 115] on div "Detalhes da Aprovação Número R13581792 Oferta Solicitação de alteração de verba…" at bounding box center [456, 208] width 912 height 417
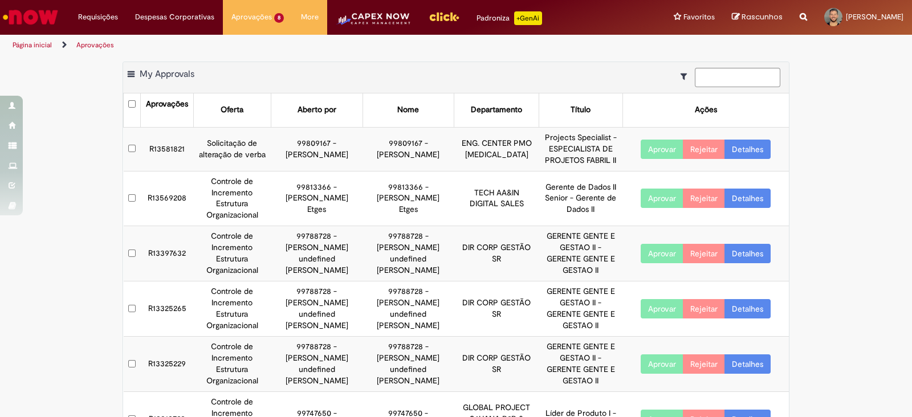
click at [168, 141] on td "R13581821" at bounding box center [167, 149] width 52 height 44
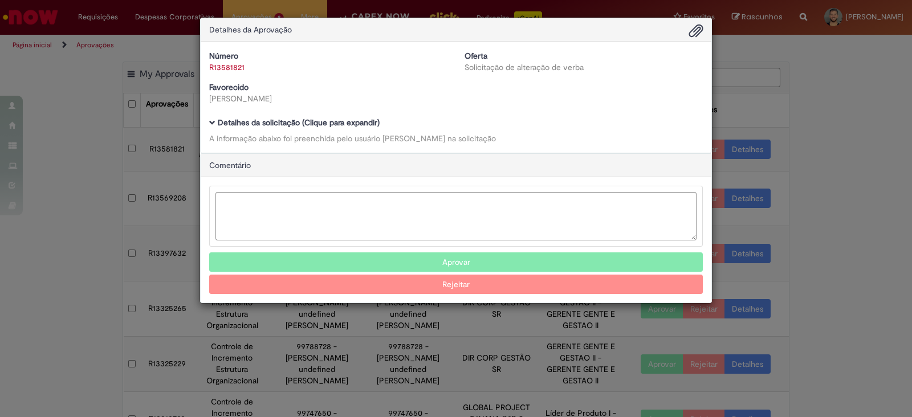
click at [211, 123] on span "Ambev Approval Modal" at bounding box center [212, 123] width 6 height 6
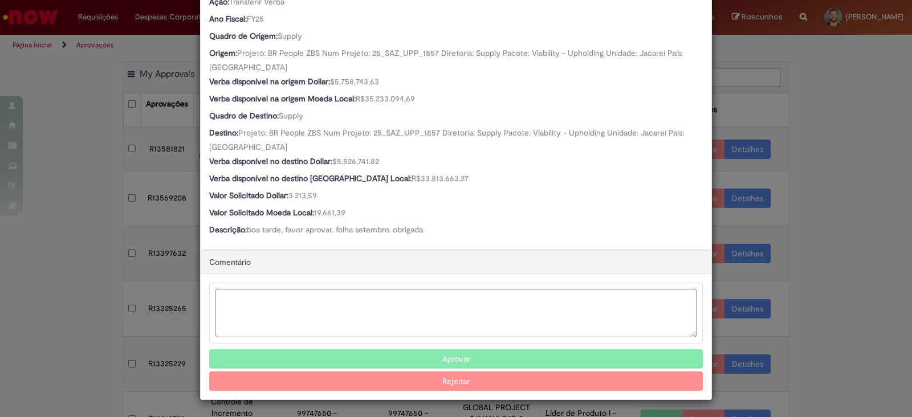
click at [444, 358] on button "Aprovar" at bounding box center [455, 358] width 493 height 19
drag, startPoint x: 863, startPoint y: 280, endPoint x: 911, endPoint y: 100, distance: 185.7
click at [863, 280] on div "Detalhes da Aprovação Número R13581821 Oferta Solicitação de alteração de verba…" at bounding box center [456, 208] width 912 height 417
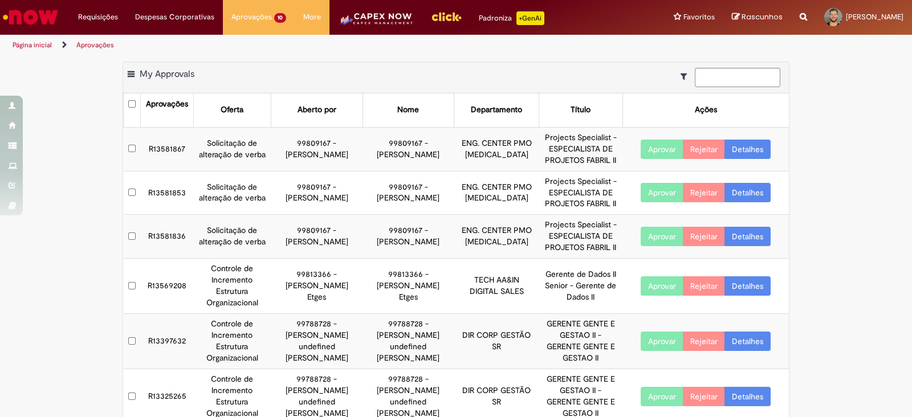
click at [167, 144] on td "R13581867" at bounding box center [167, 149] width 52 height 44
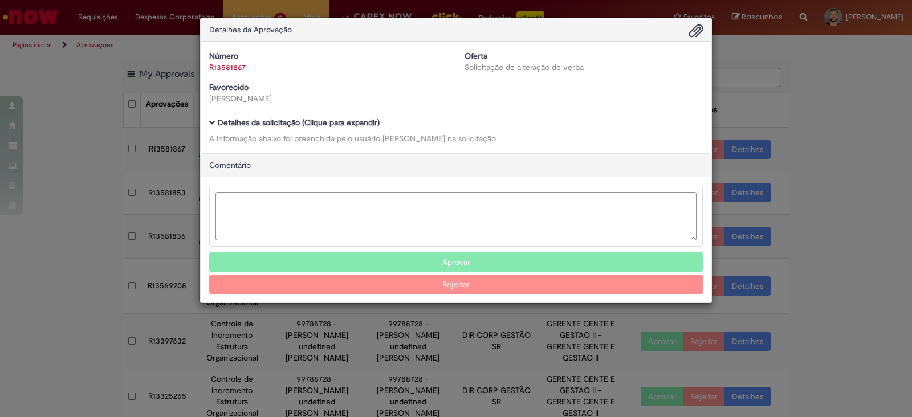
click at [212, 120] on span "Ambev Approval Modal" at bounding box center [212, 123] width 6 height 6
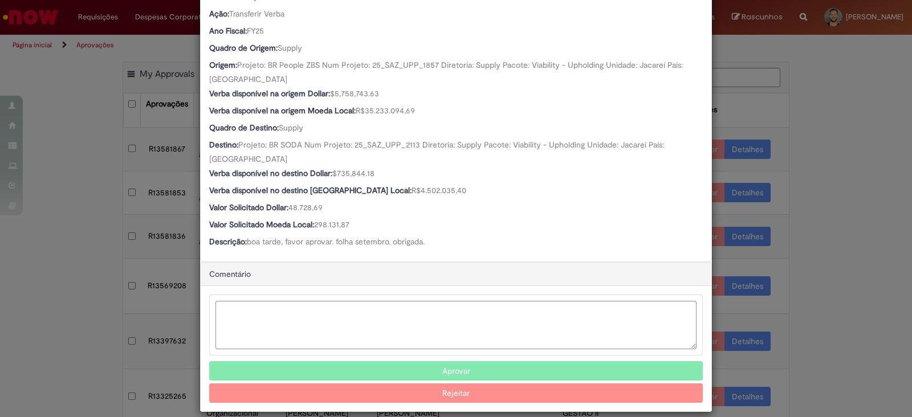
click at [398, 361] on button "Aprovar" at bounding box center [455, 370] width 493 height 19
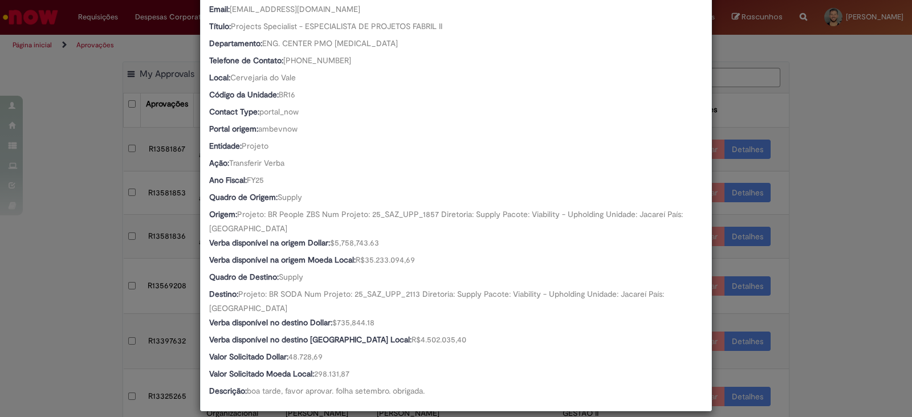
click at [70, 314] on div "Detalhes da Aprovação Número R13581867 Oferta Solicitação de alteração de verba…" at bounding box center [456, 208] width 912 height 417
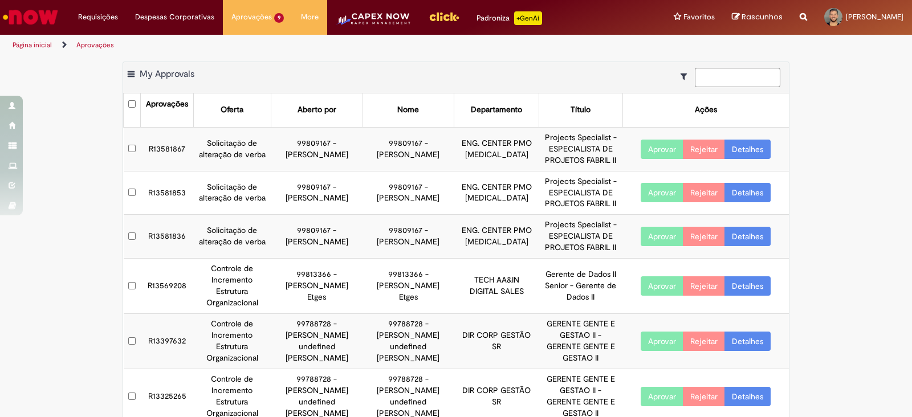
scroll to position [232, 0]
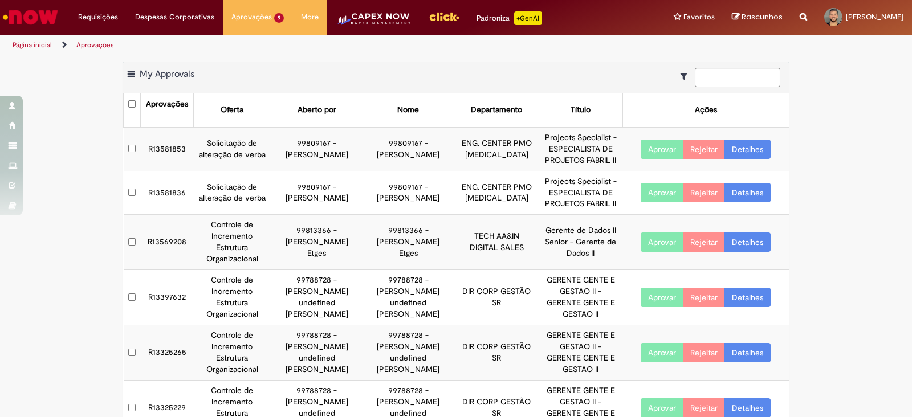
click at [161, 146] on td "R13581853" at bounding box center [167, 149] width 52 height 44
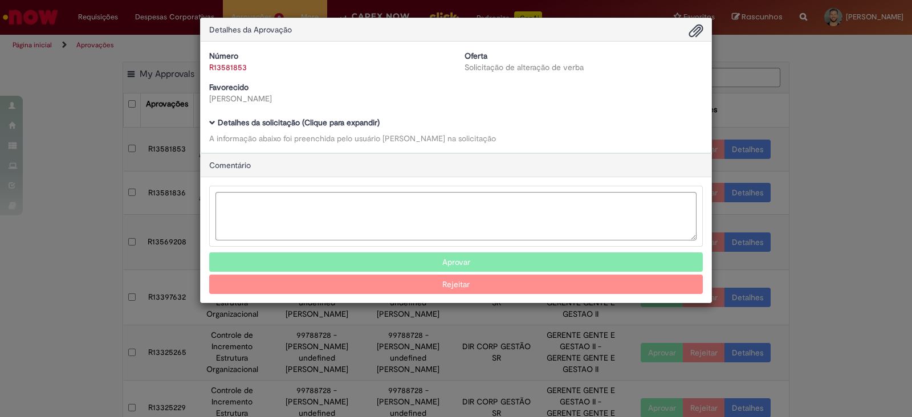
click at [209, 124] on span "Ambev Approval Modal" at bounding box center [212, 123] width 6 height 6
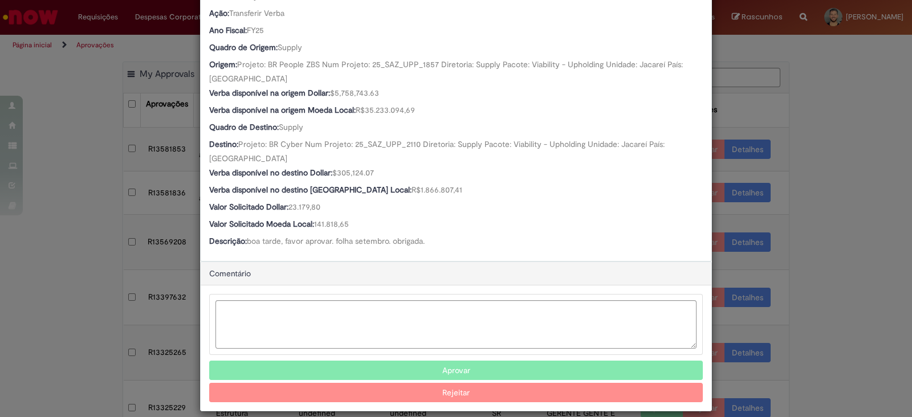
click at [399, 361] on button "Aprovar" at bounding box center [455, 370] width 493 height 19
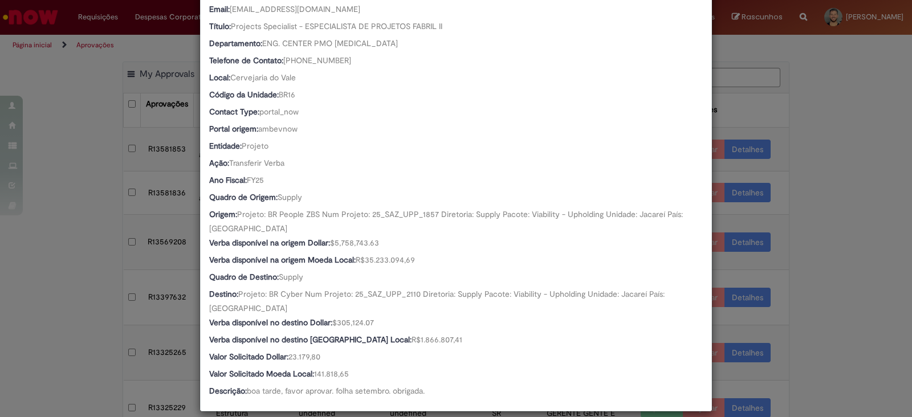
click at [75, 239] on div "Detalhes da Aprovação Número R13581853 Oferta Solicitação de alteração de verba…" at bounding box center [456, 208] width 912 height 417
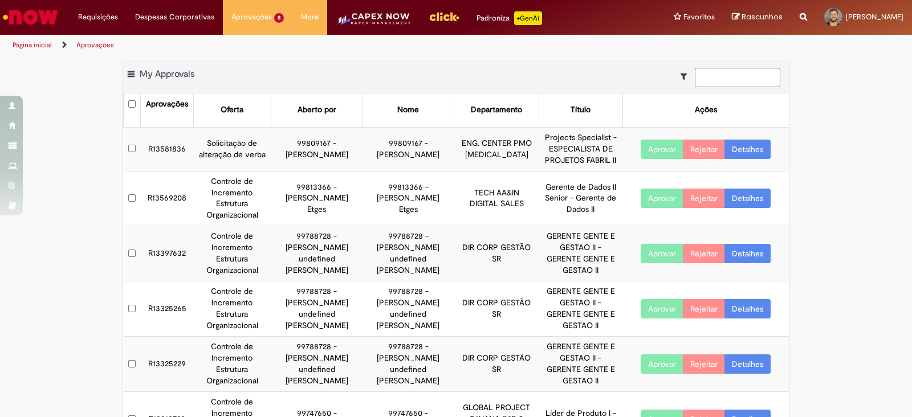
click at [147, 148] on td "R13581836" at bounding box center [167, 149] width 52 height 44
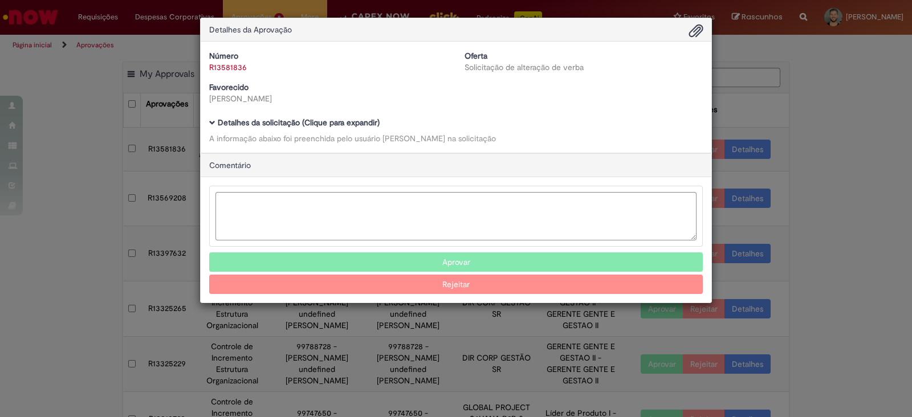
click at [166, 149] on div "Detalhes da Aprovação Número R13581836 Oferta Solicitação de alteração de verba…" at bounding box center [456, 208] width 912 height 417
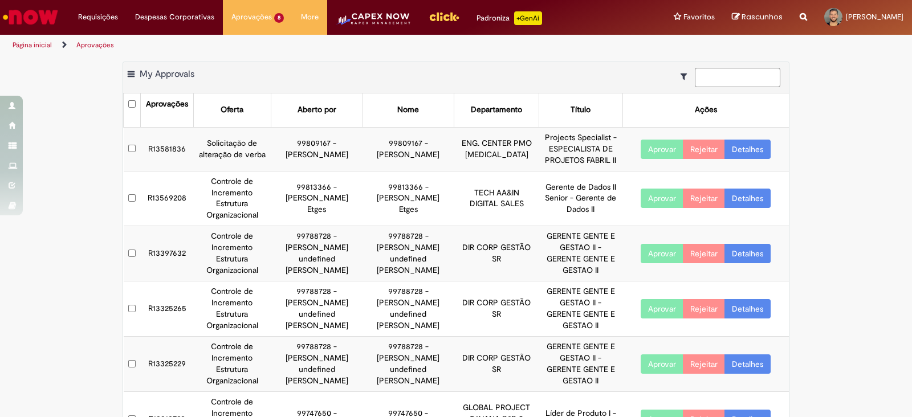
click at [175, 144] on td "R13581836" at bounding box center [167, 149] width 52 height 44
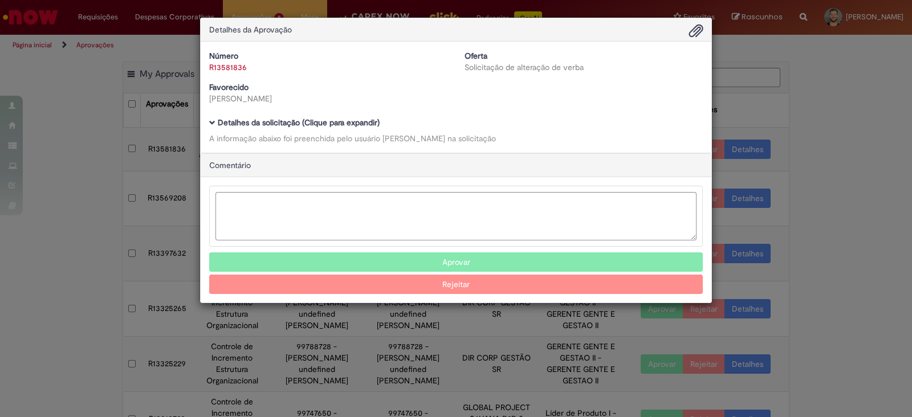
click at [215, 122] on span "Ambev Approval Modal" at bounding box center [212, 123] width 6 height 6
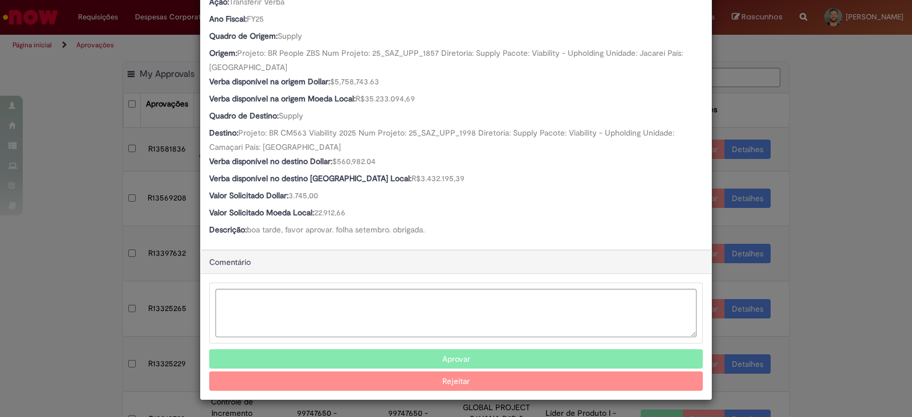
click at [430, 352] on button "Aprovar" at bounding box center [455, 358] width 493 height 19
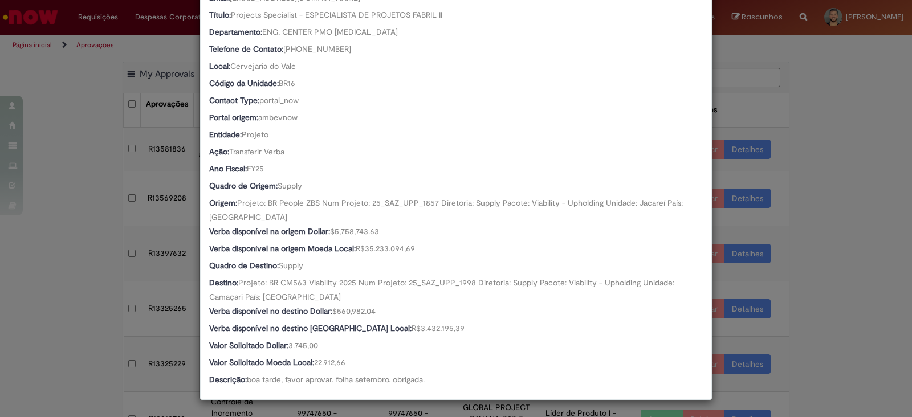
click at [877, 109] on div "Detalhes da Aprovação Número R13581836 Oferta Solicitação de alteração de verba…" at bounding box center [456, 208] width 912 height 417
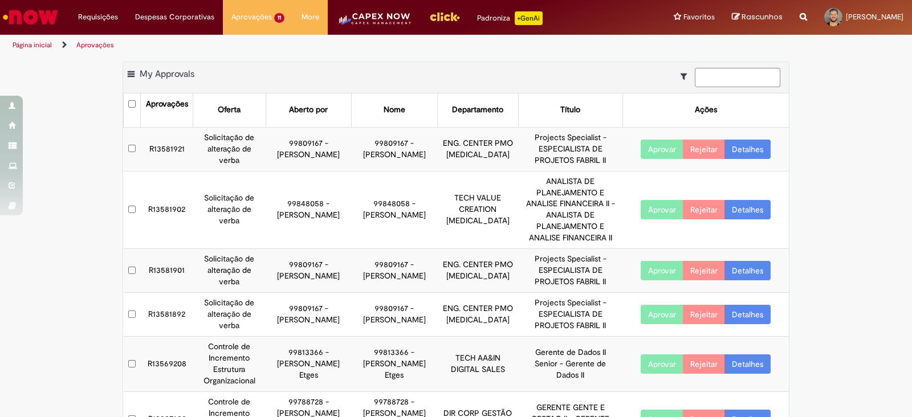
click at [166, 149] on td "R13581921" at bounding box center [167, 149] width 52 height 44
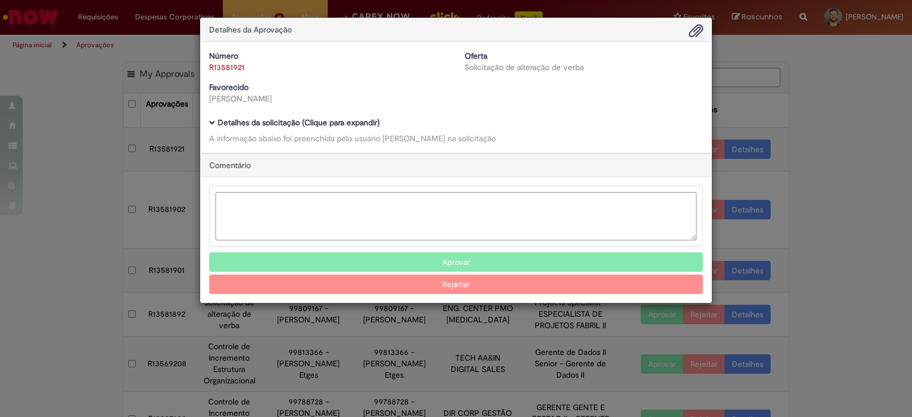
click at [212, 121] on span "Ambev Approval Modal" at bounding box center [212, 123] width 6 height 6
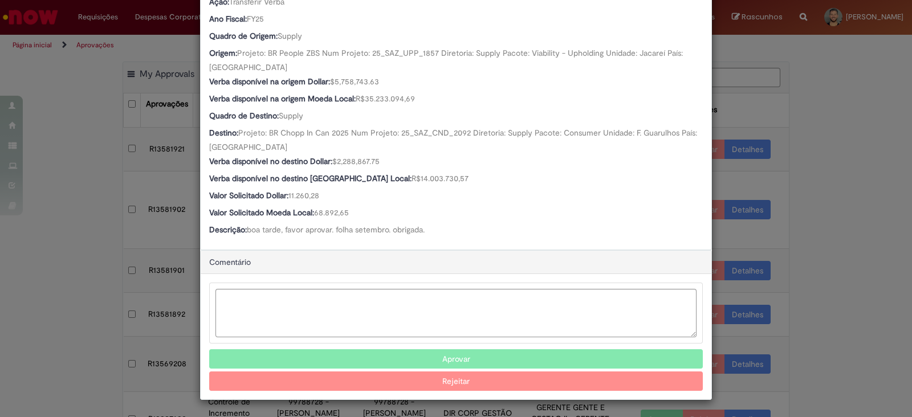
click at [365, 359] on button "Aprovar" at bounding box center [455, 358] width 493 height 19
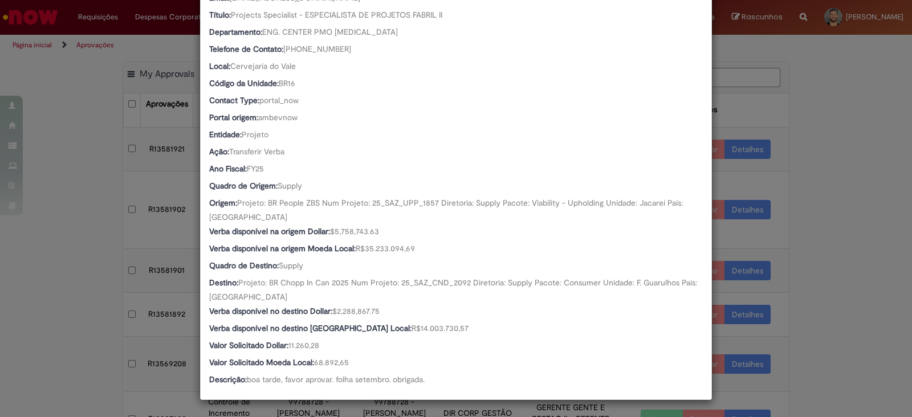
click at [48, 277] on div "Detalhes da Aprovação Número R13581921 Oferta Solicitação de alteração de verba…" at bounding box center [456, 208] width 912 height 417
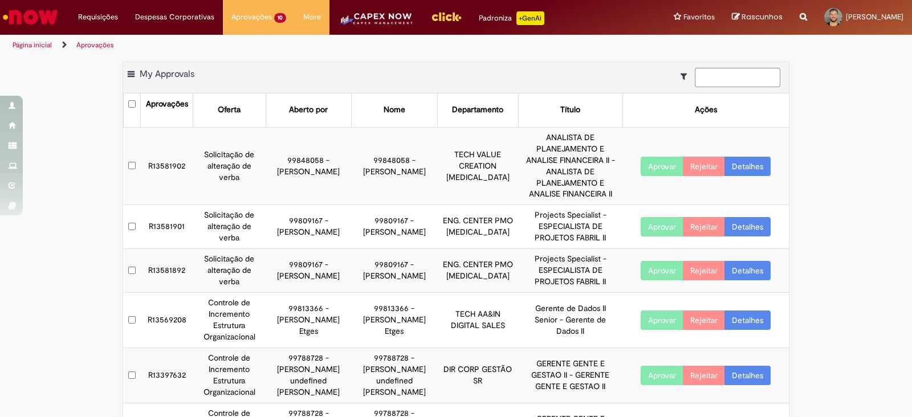
click at [164, 145] on td "R13581902" at bounding box center [167, 166] width 52 height 78
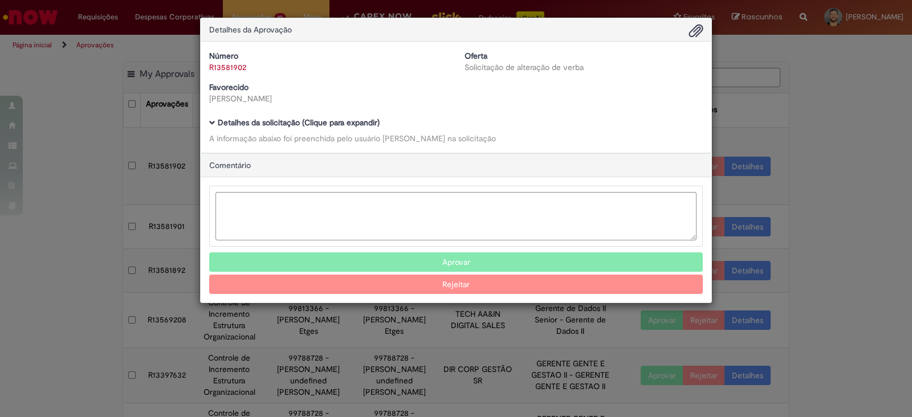
click at [210, 122] on span "Ambev Approval Modal" at bounding box center [212, 123] width 6 height 6
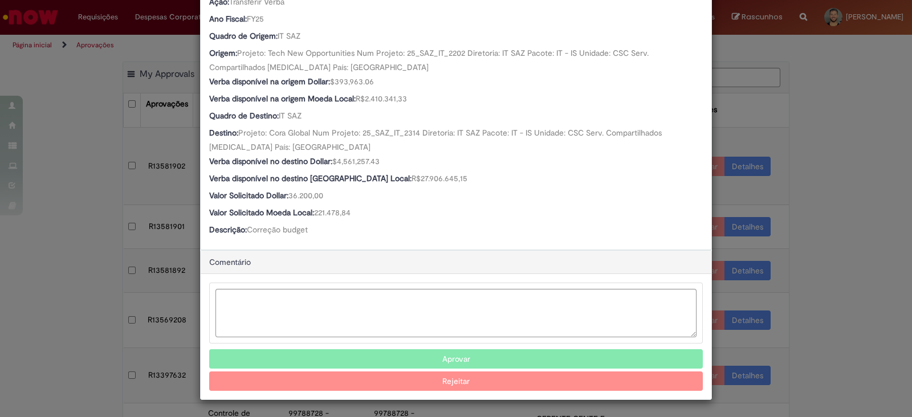
click at [390, 357] on button "Aprovar" at bounding box center [455, 358] width 493 height 19
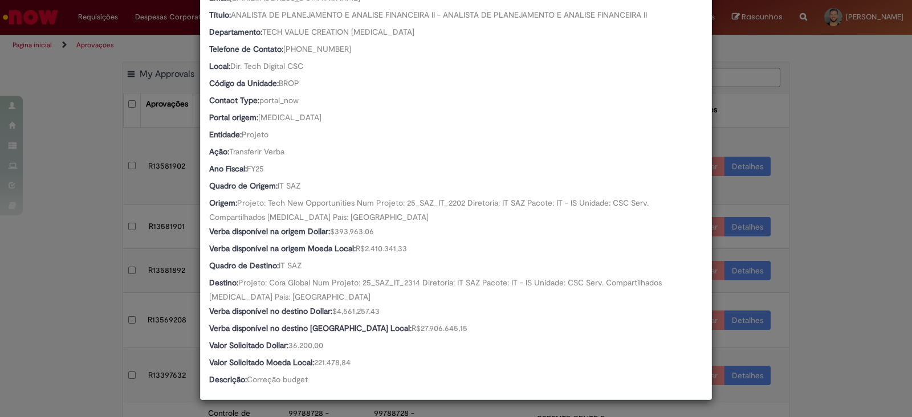
click at [77, 295] on div "Detalhes da Aprovação Número R13581902 Oferta Solicitação de alteração de verba…" at bounding box center [456, 208] width 912 height 417
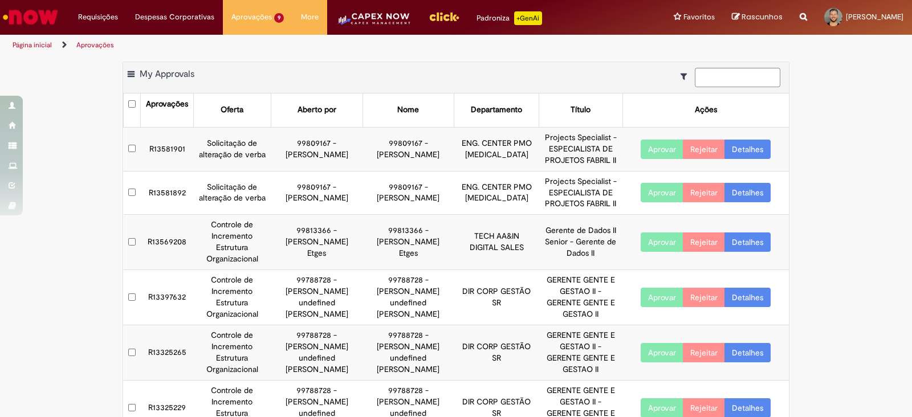
click at [162, 149] on td "R13581901" at bounding box center [167, 149] width 52 height 44
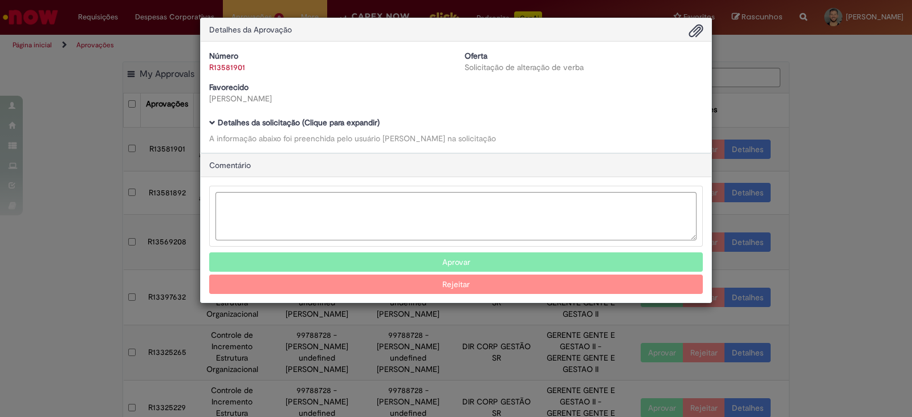
click at [209, 122] on span "Ambev Approval Modal" at bounding box center [212, 123] width 6 height 6
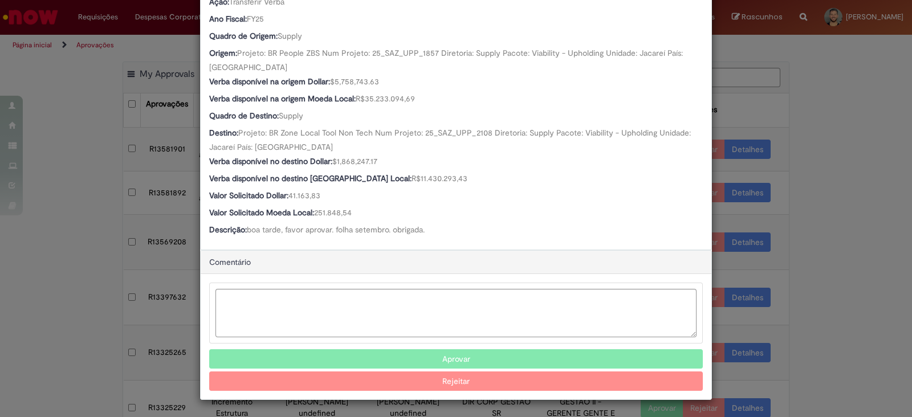
click at [368, 349] on button "Aprovar" at bounding box center [455, 358] width 493 height 19
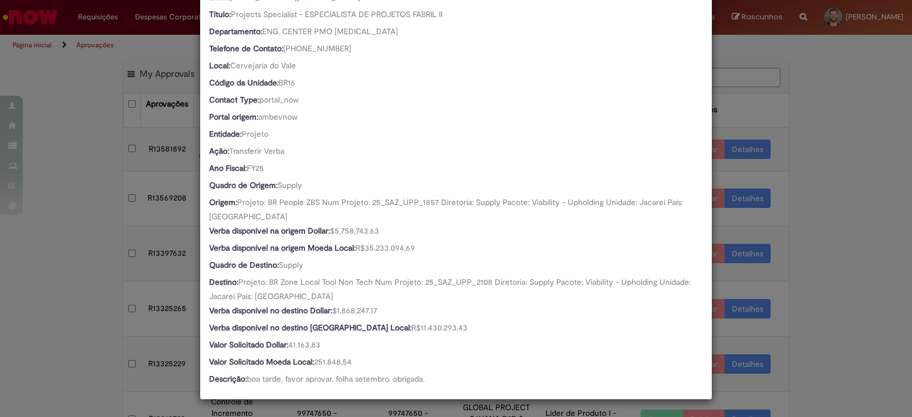
click at [818, 239] on div "Detalhes da Aprovação Número R13581901 Oferta Solicitação de alteração de verba…" at bounding box center [456, 208] width 912 height 417
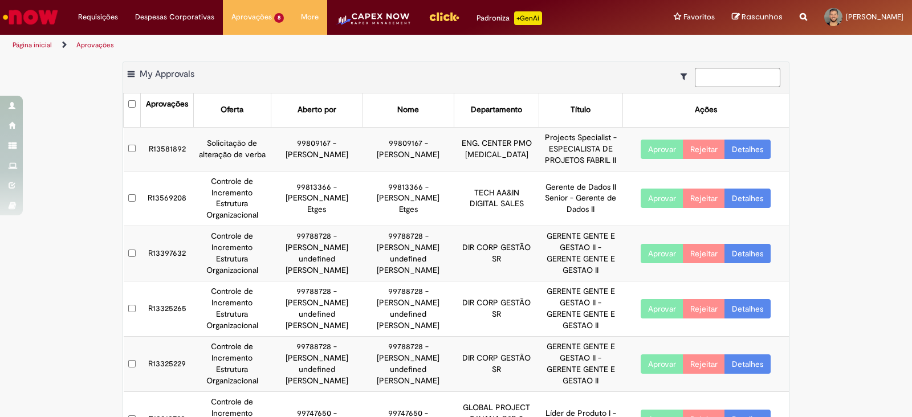
click at [164, 145] on td "R13581892" at bounding box center [167, 149] width 52 height 44
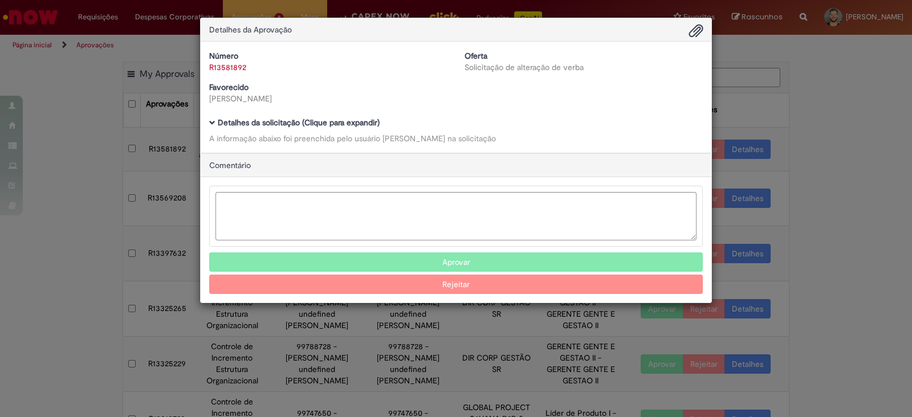
click at [212, 123] on span "Ambev Approval Modal" at bounding box center [212, 123] width 6 height 6
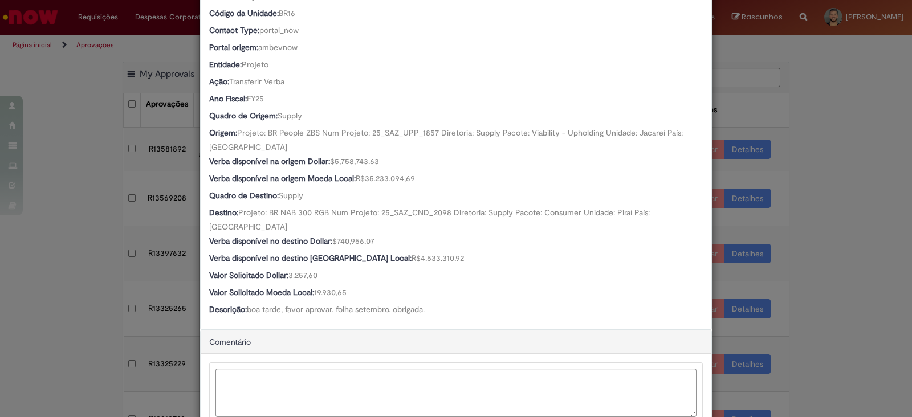
scroll to position [382, 0]
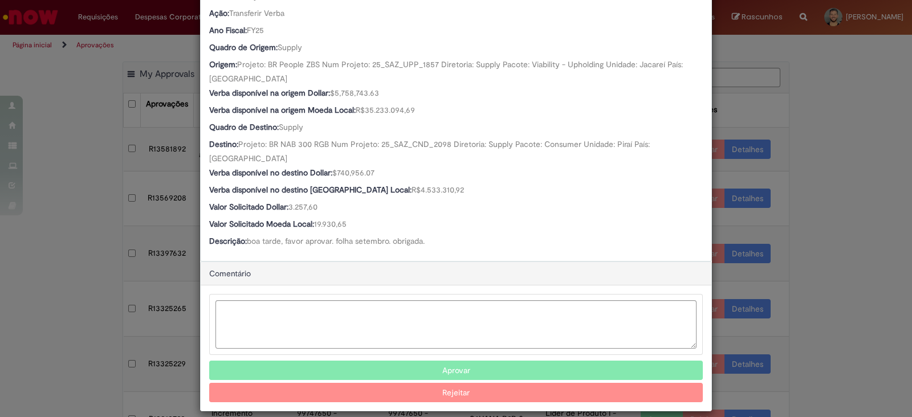
click at [438, 361] on button "Aprovar" at bounding box center [455, 370] width 493 height 19
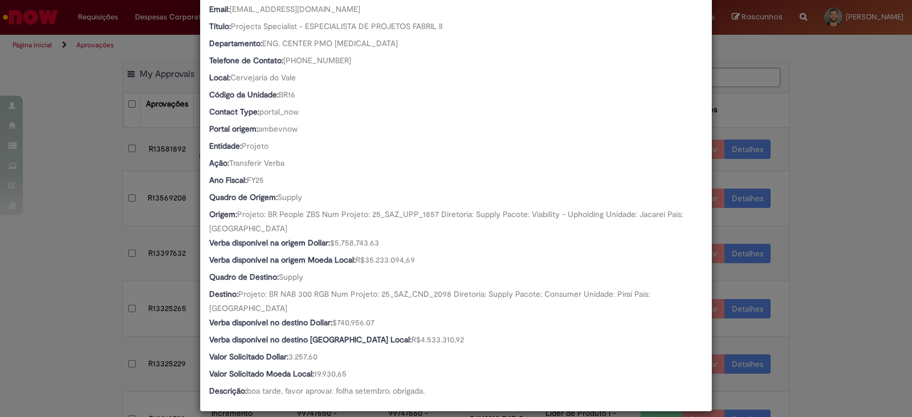
click at [885, 229] on div "Detalhes da Aprovação Número R13581892 Oferta Solicitação de alteração de verba…" at bounding box center [456, 208] width 912 height 417
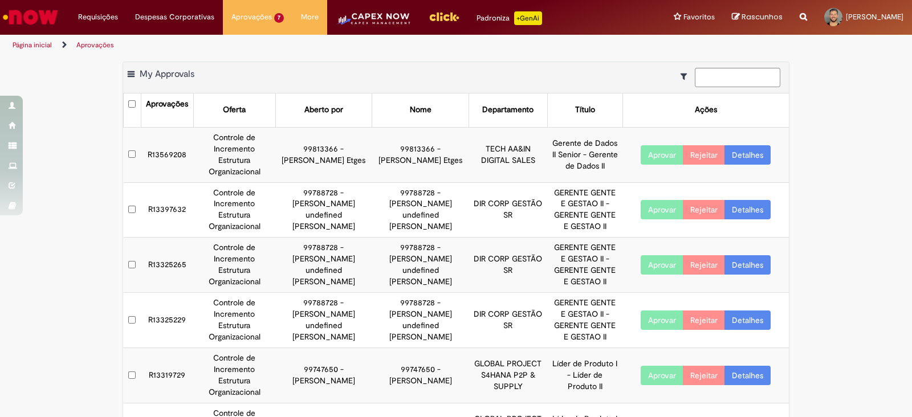
click at [382, 15] on img "Menu Cabeçalho" at bounding box center [374, 22] width 76 height 23
